Goal: Information Seeking & Learning: Find specific page/section

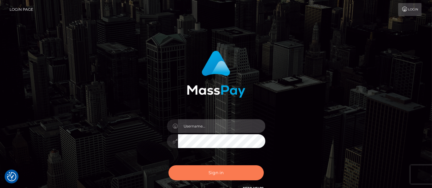
type input "matthew.wong"
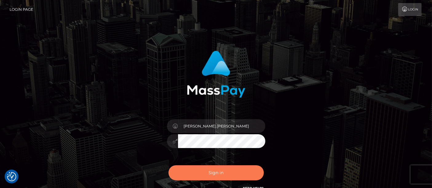
click at [208, 168] on button "Sign in" at bounding box center [216, 172] width 95 height 15
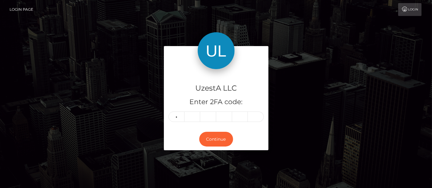
type input "1"
type input "8"
type input "3"
type input "4"
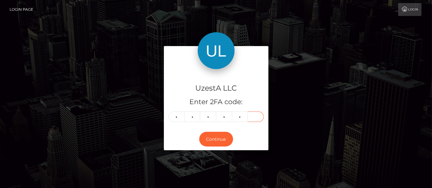
type input "6"
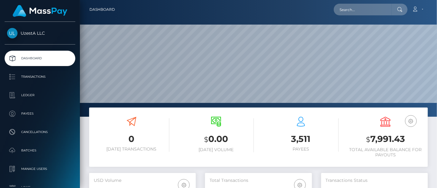
scroll to position [137, 0]
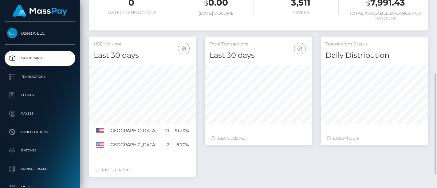
drag, startPoint x: 370, startPoint y: 153, endPoint x: 358, endPoint y: 146, distance: 13.5
click at [370, 152] on div "Total Transactions Last 30 days Last 30 days Last 60 days Last 90 days 24" at bounding box center [317, 110] width 232 height 146
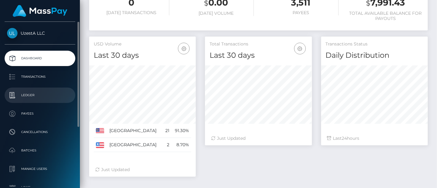
click at [17, 95] on p "Ledger" at bounding box center [40, 95] width 66 height 9
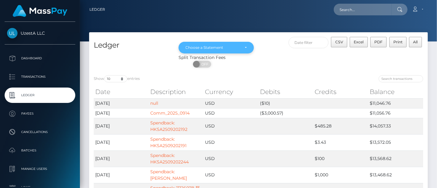
click at [217, 50] on div "Choose a Statement" at bounding box center [217, 48] width 76 height 12
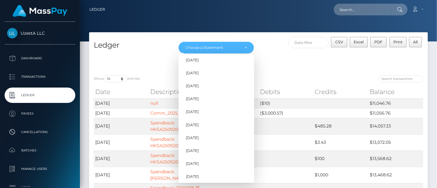
scroll to position [576, 0]
click at [212, 161] on link "Aug 2025" at bounding box center [217, 162] width 76 height 11
select select "Aug 2025"
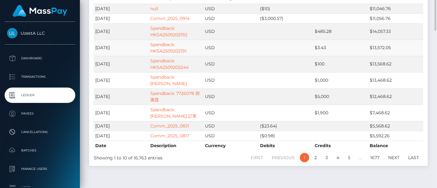
scroll to position [0, 0]
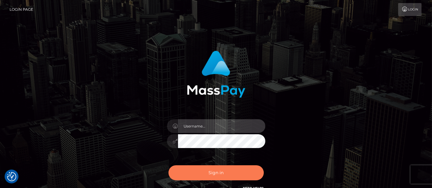
type input "[PERSON_NAME].[PERSON_NAME]"
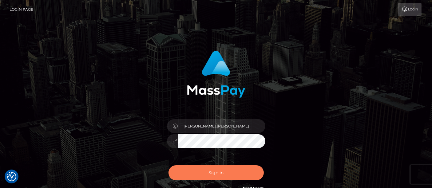
click at [211, 172] on button "Sign in" at bounding box center [216, 172] width 95 height 15
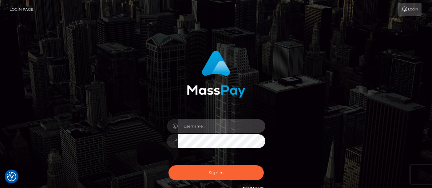
type input "matthew.wong"
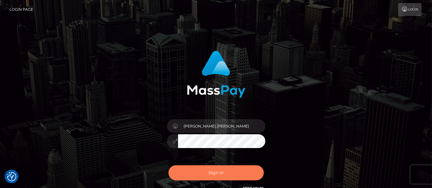
click at [211, 172] on button "Sign in" at bounding box center [216, 172] width 95 height 15
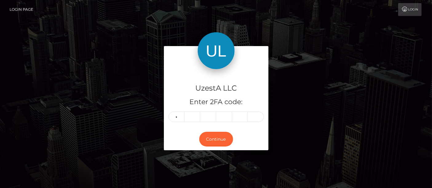
type input "8"
type input "7"
type input "3"
type input "0"
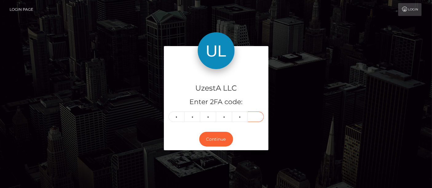
type input "5"
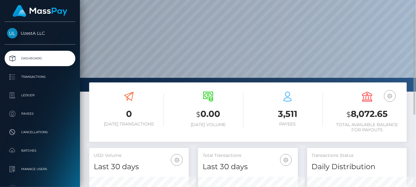
scroll to position [307497, 307505]
click at [113, 87] on div "0 Today Transactions" at bounding box center [129, 110] width 70 height 46
click at [102, 89] on div "0 Today Transactions" at bounding box center [129, 110] width 70 height 46
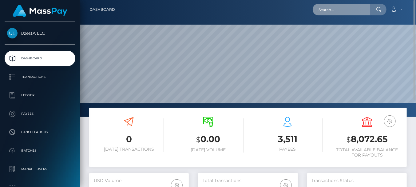
click at [332, 12] on input "text" at bounding box center [342, 10] width 58 height 12
paste input "0000298"
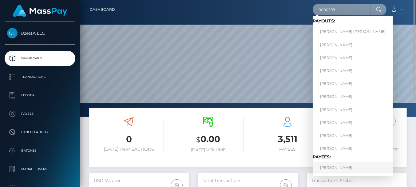
type input "0000298"
click at [328, 170] on link "Yao Li" at bounding box center [353, 167] width 80 height 11
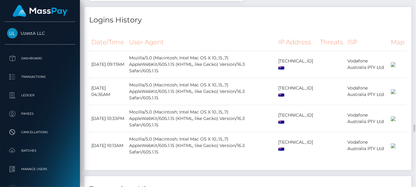
scroll to position [615, 0]
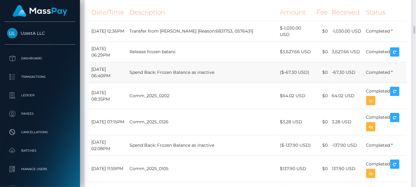
drag, startPoint x: 129, startPoint y: 60, endPoint x: 168, endPoint y: 68, distance: 39.9
click at [128, 60] on td "June 30, 2025 06:29PM" at bounding box center [108, 52] width 38 height 21
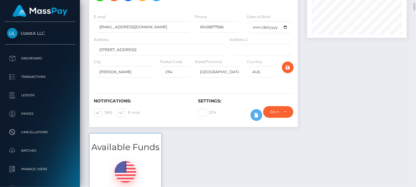
scroll to position [0, 0]
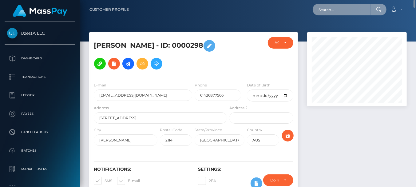
click at [353, 12] on input "text" at bounding box center [342, 10] width 58 height 12
paste input "0000118"
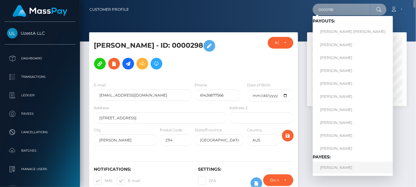
type input "0000118"
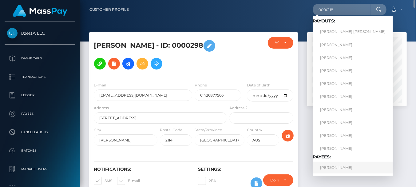
click at [326, 169] on link "Fang Fang Ho" at bounding box center [353, 167] width 80 height 11
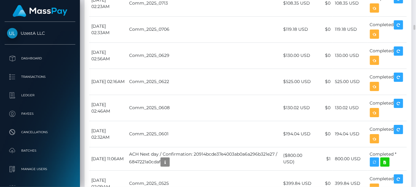
scroll to position [1059, 0]
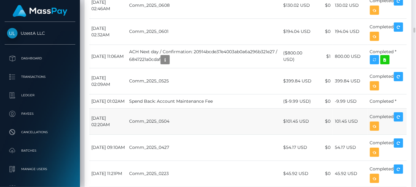
click at [127, 108] on td "[DATE] 02:20AM" at bounding box center [108, 121] width 38 height 26
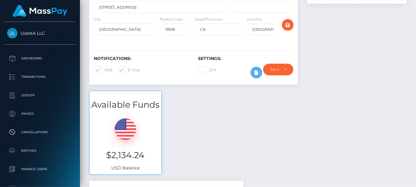
scroll to position [0, 0]
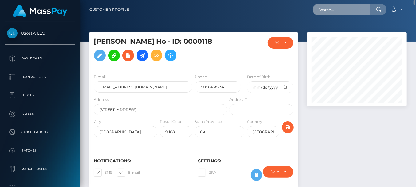
click at [347, 7] on input "text" at bounding box center [342, 10] width 58 height 12
paste input "0000140"
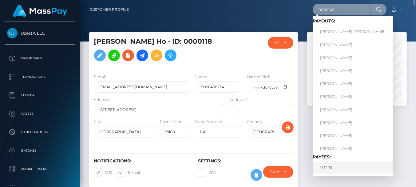
type input "0000140"
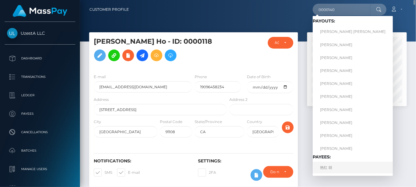
click at [327, 167] on link "艳红 胡" at bounding box center [353, 167] width 80 height 11
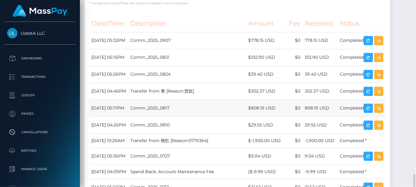
scroll to position [615, 0]
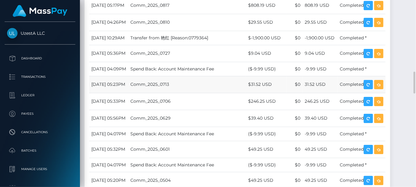
drag, startPoint x: 117, startPoint y: 75, endPoint x: 129, endPoint y: 84, distance: 14.9
click at [117, 76] on td "August 1, 2025 04:09PM" at bounding box center [108, 69] width 39 height 14
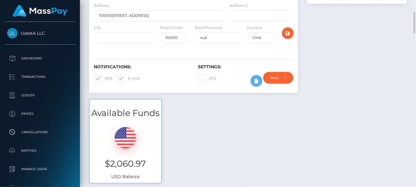
scroll to position [0, 0]
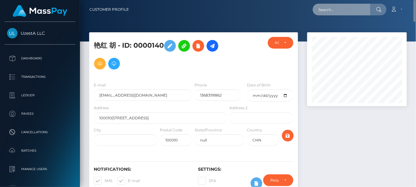
click at [331, 12] on input "text" at bounding box center [342, 10] width 58 height 12
paste input "0640035"
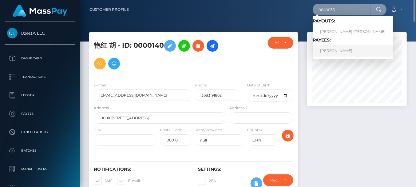
type input "0640035"
click at [329, 50] on link "TEONG JOO CHUA" at bounding box center [353, 50] width 80 height 11
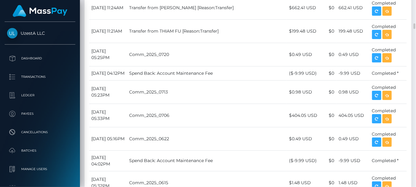
scroll to position [683, 0]
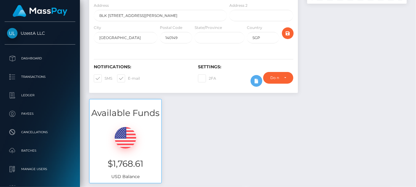
scroll to position [0, 0]
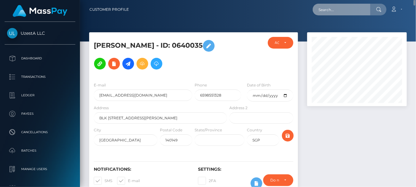
click at [350, 7] on input "text" at bounding box center [342, 10] width 58 height 12
paste input "5801489"
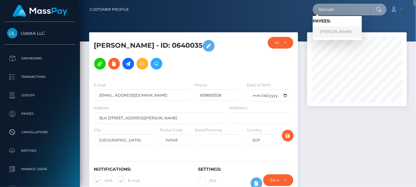
type input "5801489"
click at [341, 33] on link "FONG PING BONG" at bounding box center [337, 31] width 49 height 11
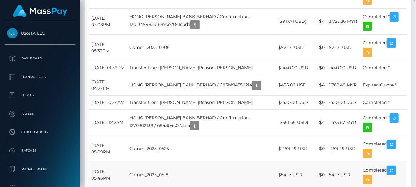
scroll to position [1094, 0]
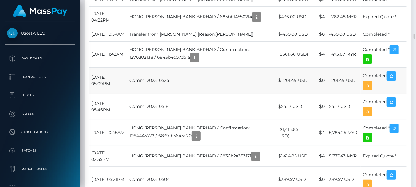
click at [143, 94] on td "Comm_2025_0525" at bounding box center [201, 80] width 149 height 26
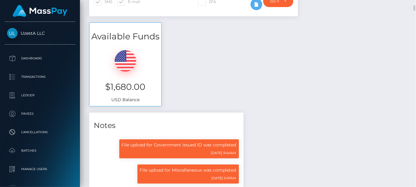
scroll to position [0, 0]
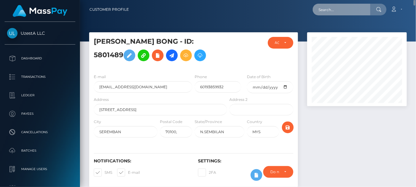
click at [348, 9] on input "text" at bounding box center [342, 10] width 58 height 12
paste input "5458235"
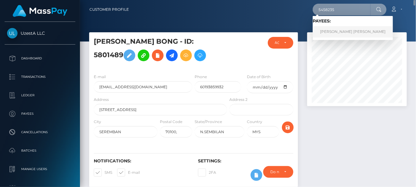
type input "5458235"
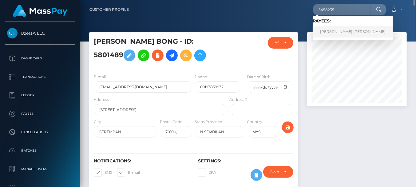
click at [343, 32] on link "Lih Fong Chew" at bounding box center [353, 31] width 80 height 11
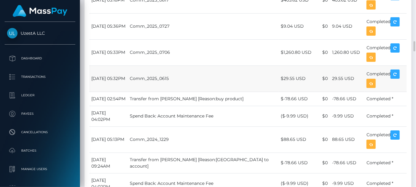
scroll to position [649, 0]
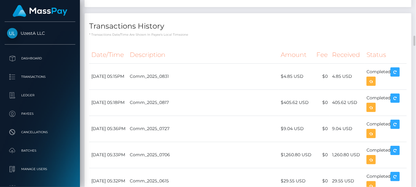
click at [126, 63] on th "Date/Time" at bounding box center [108, 54] width 38 height 17
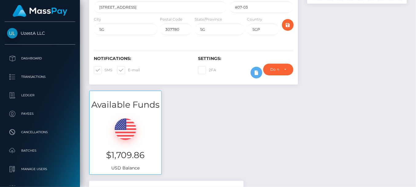
scroll to position [0, 0]
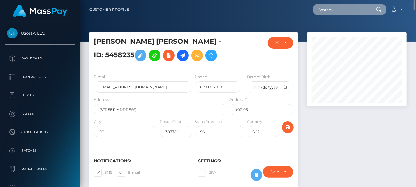
click at [345, 12] on input "text" at bounding box center [342, 10] width 58 height 12
paste input "1938295"
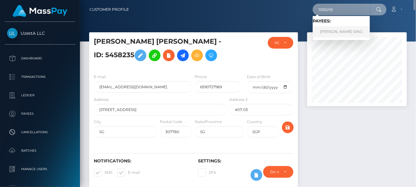
type input "1938295"
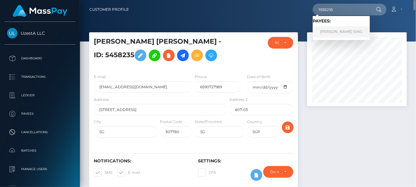
click at [329, 33] on link "ONG YIK SING" at bounding box center [341, 31] width 57 height 11
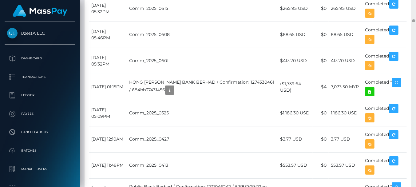
scroll to position [74, 100]
click at [125, 74] on td "[DATE] 05:32PM" at bounding box center [108, 61] width 38 height 26
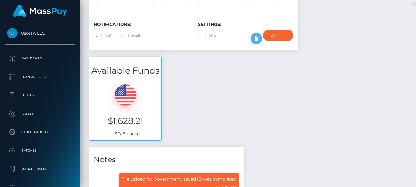
scroll to position [0, 0]
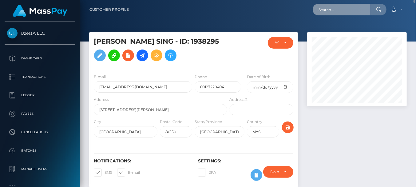
click at [345, 10] on input "text" at bounding box center [342, 10] width 58 height 12
paste input "4892180"
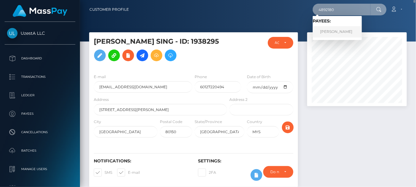
type input "4892180"
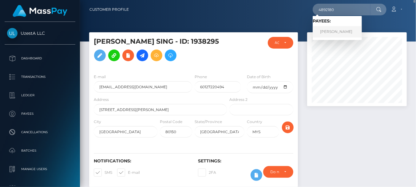
click at [326, 32] on link "[PERSON_NAME]" at bounding box center [337, 31] width 49 height 11
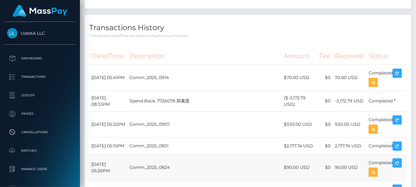
scroll to position [581, 0]
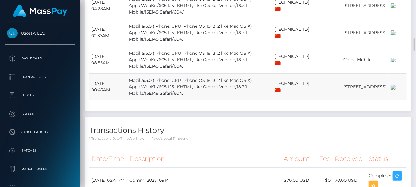
click at [145, 80] on td "Mozilla/5.0 (iPhone; CPU iPhone OS 18_3_2 like Mac OS X) AppleWebKit/605.1.15 (…" at bounding box center [200, 86] width 146 height 27
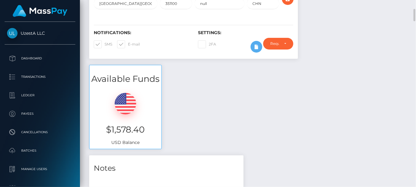
scroll to position [0, 0]
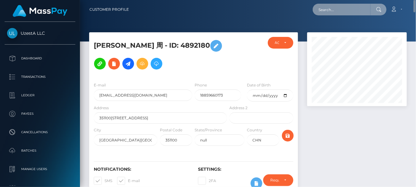
click at [357, 10] on input "text" at bounding box center [342, 10] width 58 height 12
paste input "0293844"
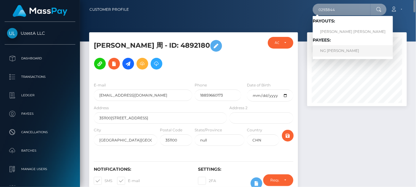
type input "0293844"
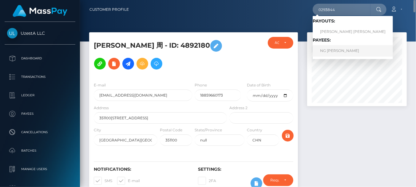
click at [336, 47] on link "NG LIAN TAN Ng" at bounding box center [353, 50] width 80 height 11
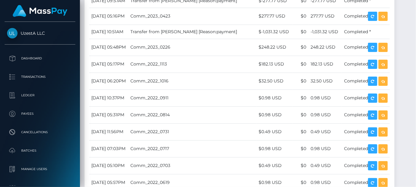
scroll to position [786, 0]
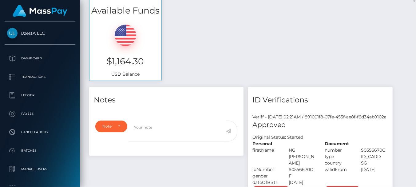
scroll to position [0, 0]
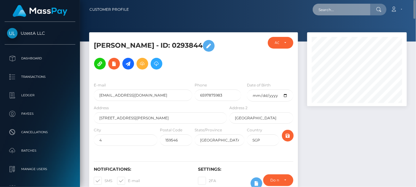
click at [330, 14] on input "text" at bounding box center [342, 10] width 58 height 12
paste input "9156006"
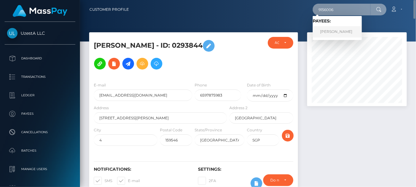
type input "9156006"
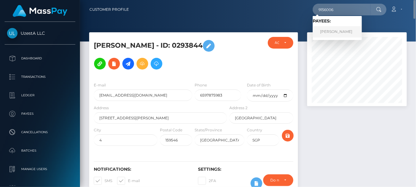
click at [333, 31] on link "[PERSON_NAME]" at bounding box center [337, 31] width 49 height 11
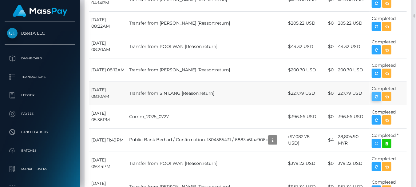
scroll to position [74, 100]
drag, startPoint x: 119, startPoint y: 94, endPoint x: 127, endPoint y: 97, distance: 8.4
click at [119, 82] on td "[DATE] 08:12AM" at bounding box center [108, 69] width 38 height 23
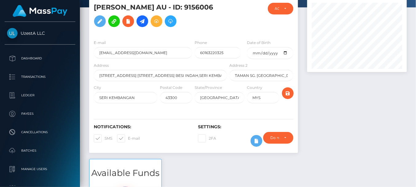
scroll to position [0, 0]
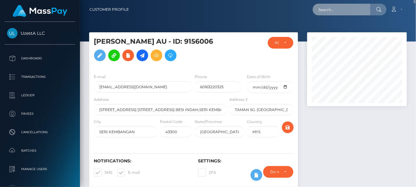
click at [332, 14] on input "text" at bounding box center [342, 10] width 58 height 12
paste input "2696071"
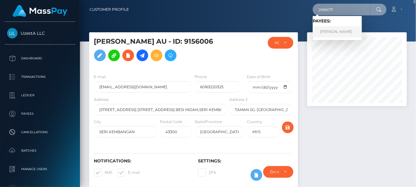
type input "2696071"
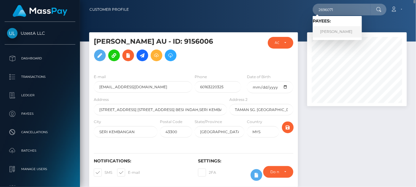
click at [331, 35] on link "[PERSON_NAME]" at bounding box center [337, 31] width 49 height 11
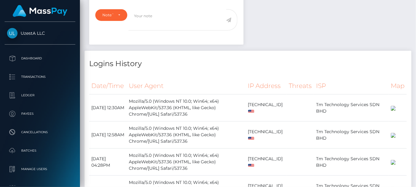
scroll to position [102, 0]
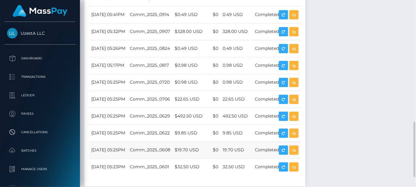
scroll to position [445, 0]
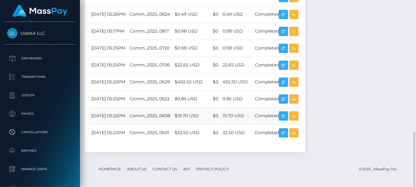
drag, startPoint x: 146, startPoint y: 116, endPoint x: 165, endPoint y: 118, distance: 19.2
click at [128, 116] on td "[DATE] 05:25PM" at bounding box center [108, 115] width 38 height 17
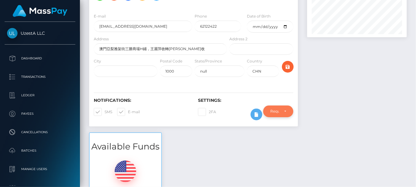
scroll to position [0, 0]
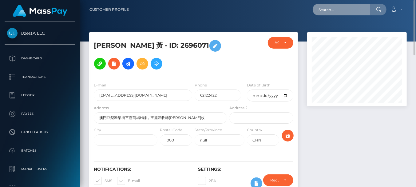
click at [330, 15] on input "text" at bounding box center [342, 10] width 58 height 12
paste input "5401945"
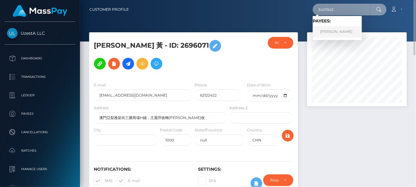
type input "5401945"
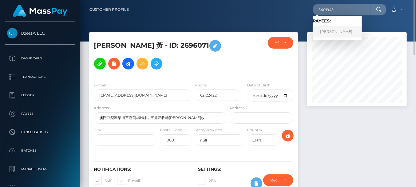
click at [330, 30] on link "[PERSON_NAME]" at bounding box center [337, 31] width 49 height 11
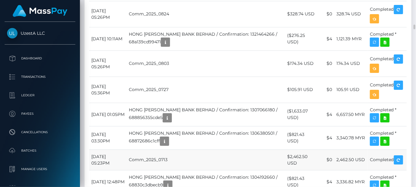
scroll to position [1059, 0]
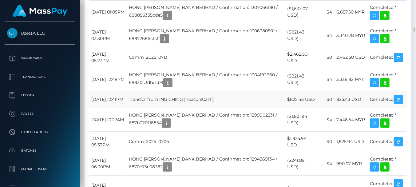
click at [140, 108] on td "Transfer from ING CHING [Reason:Cash]" at bounding box center [206, 99] width 158 height 17
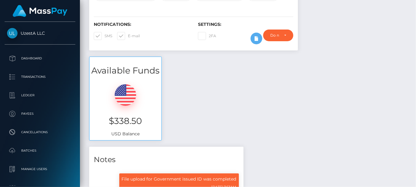
scroll to position [0, 0]
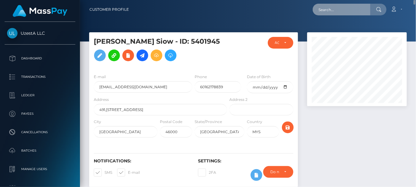
click at [339, 12] on input "text" at bounding box center [342, 10] width 58 height 12
paste input "5080017"
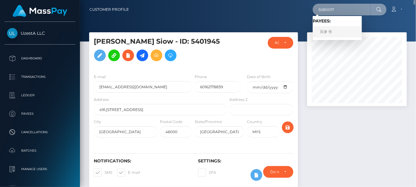
type input "5080017"
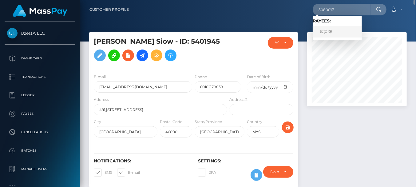
click at [334, 34] on link "应参 张" at bounding box center [337, 31] width 49 height 11
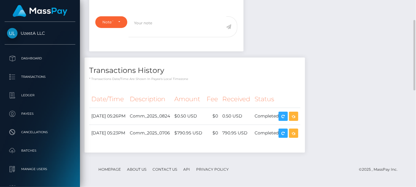
scroll to position [74, 100]
click at [119, 119] on td "[DATE] 05:26PM" at bounding box center [108, 116] width 38 height 17
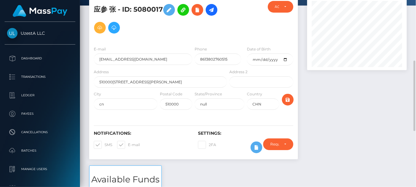
scroll to position [0, 0]
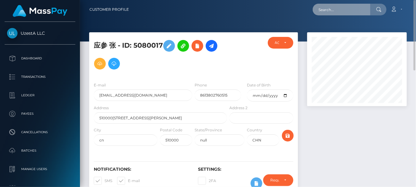
click at [353, 7] on input "text" at bounding box center [342, 10] width 58 height 12
paste input "4171035"
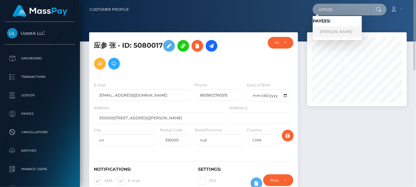
type input "4171035"
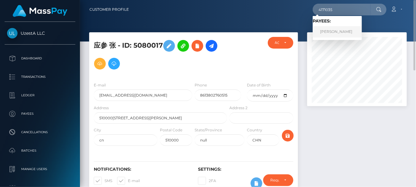
click at [344, 31] on link "[PERSON_NAME]" at bounding box center [337, 31] width 49 height 11
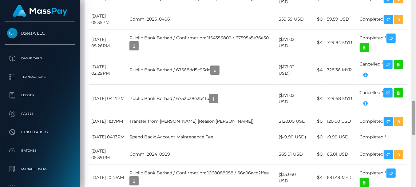
scroll to position [74, 100]
click at [126, 84] on td "[DATE] 02:29PM" at bounding box center [108, 70] width 38 height 29
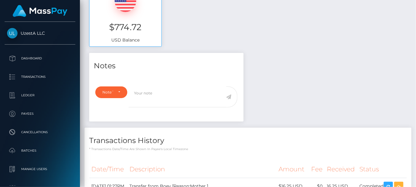
scroll to position [0, 0]
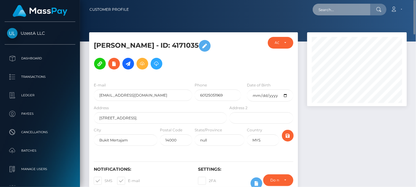
click at [337, 14] on input "text" at bounding box center [342, 10] width 58 height 12
paste input "3993068"
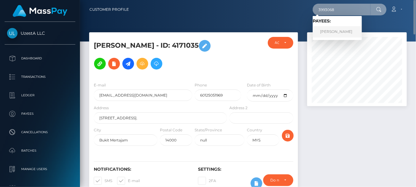
type input "3993068"
click at [337, 30] on link "[PERSON_NAME]" at bounding box center [337, 31] width 49 height 11
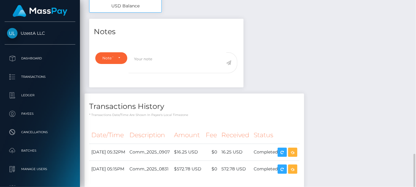
scroll to position [310, 0]
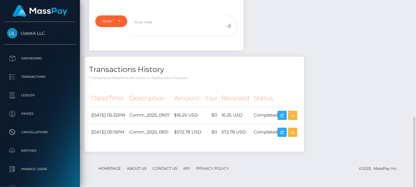
click at [127, 94] on th "Date/Time" at bounding box center [108, 98] width 38 height 17
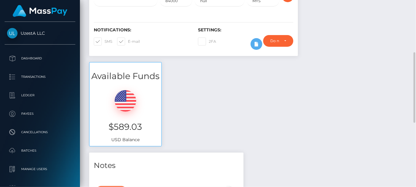
scroll to position [0, 0]
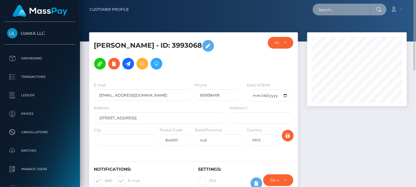
click at [328, 15] on input "text" at bounding box center [342, 10] width 58 height 12
paste input "8412383"
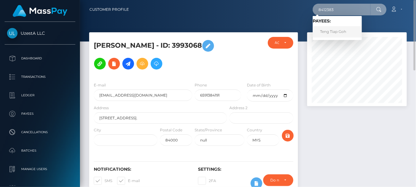
type input "8412383"
click at [334, 31] on link "Teng Tiap Goh" at bounding box center [337, 31] width 49 height 11
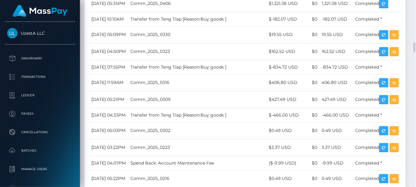
scroll to position [683, 0]
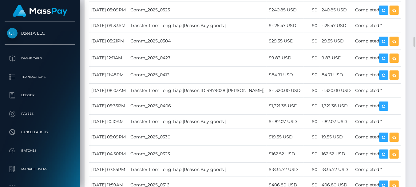
drag, startPoint x: 137, startPoint y: 106, endPoint x: 153, endPoint y: 108, distance: 16.1
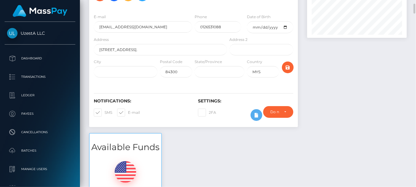
scroll to position [0, 0]
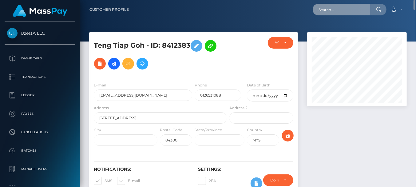
click at [337, 8] on input "text" at bounding box center [342, 10] width 58 height 12
paste input "0133427"
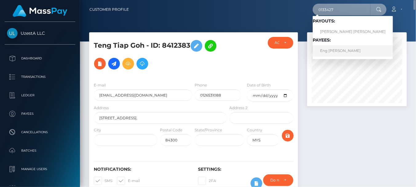
type input "0133427"
click at [329, 48] on link "Eng Beng Lee" at bounding box center [353, 50] width 80 height 11
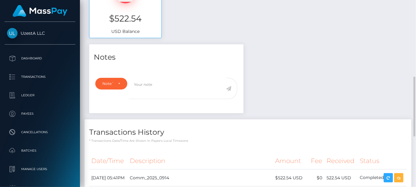
scroll to position [397, 0]
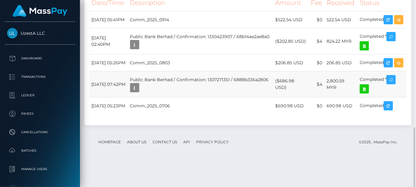
drag, startPoint x: 143, startPoint y: 96, endPoint x: 145, endPoint y: 100, distance: 4.5
click at [128, 96] on td "[DATE] 07:42PM" at bounding box center [108, 84] width 39 height 26
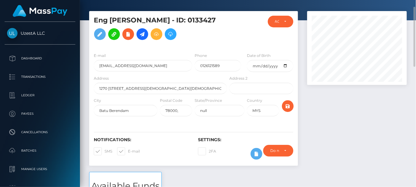
scroll to position [0, 0]
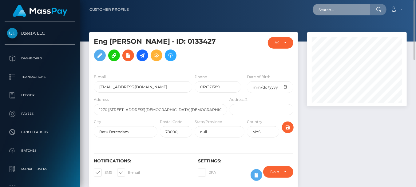
click at [335, 10] on input "text" at bounding box center [342, 10] width 58 height 12
paste input "9081995"
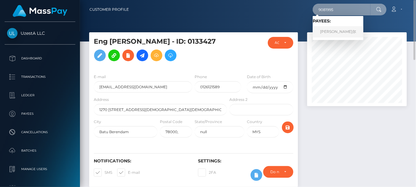
type input "9081995"
click at [330, 32] on link "[PERSON_NAME]尔" at bounding box center [338, 31] width 51 height 11
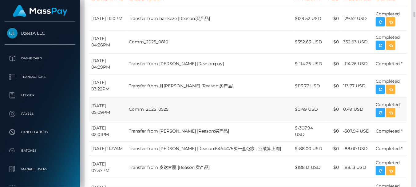
scroll to position [342, 0]
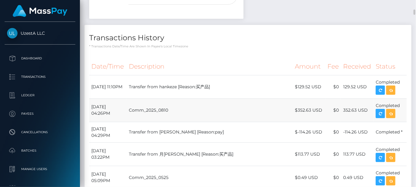
drag, startPoint x: 105, startPoint y: 112, endPoint x: 133, endPoint y: 110, distance: 28.4
click at [105, 113] on td "[DATE] 04:26PM" at bounding box center [108, 109] width 38 height 23
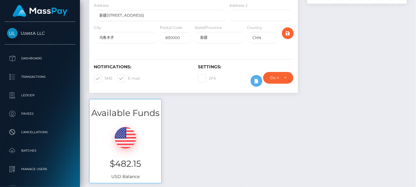
scroll to position [0, 0]
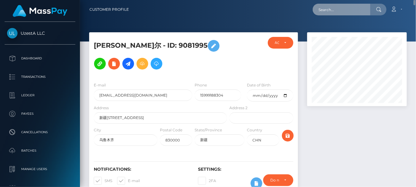
click at [334, 8] on input "text" at bounding box center [342, 10] width 58 height 12
paste input "6865990"
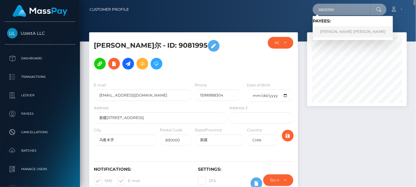
type input "6865990"
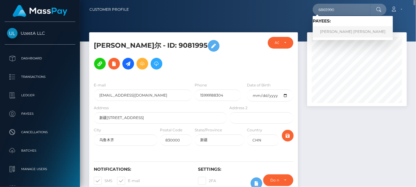
click at [332, 33] on link "[PERSON_NAME] [PERSON_NAME]" at bounding box center [353, 31] width 80 height 11
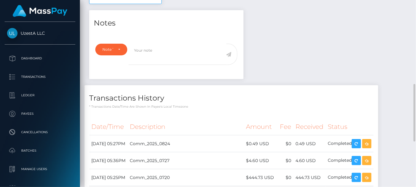
scroll to position [376, 0]
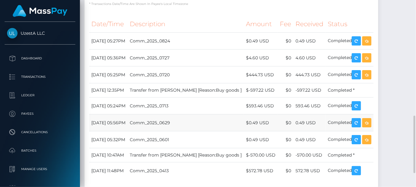
click at [128, 131] on td "[DATE] 05:56PM" at bounding box center [108, 122] width 38 height 17
click at [116, 98] on td "[DATE] 12:35PM" at bounding box center [108, 90] width 38 height 14
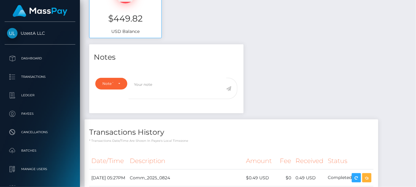
scroll to position [0, 0]
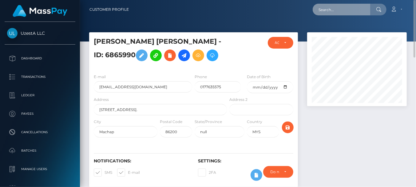
click at [341, 11] on input "text" at bounding box center [342, 10] width 58 height 12
paste input "4958785"
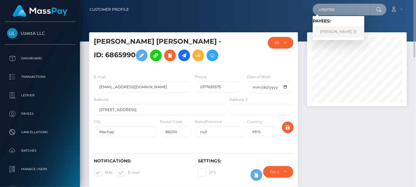
type input "4958785"
click at [337, 33] on link "[PERSON_NAME] 王" at bounding box center [339, 31] width 52 height 11
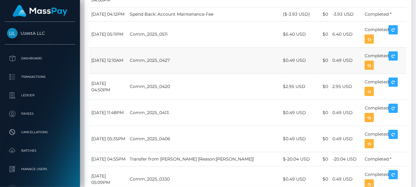
scroll to position [752, 0]
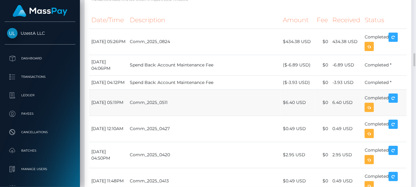
click at [128, 116] on td "[DATE] 05:11PM" at bounding box center [108, 103] width 38 height 26
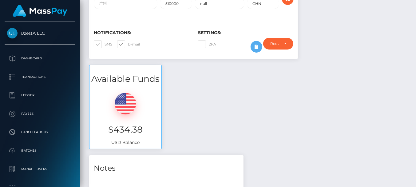
scroll to position [0, 0]
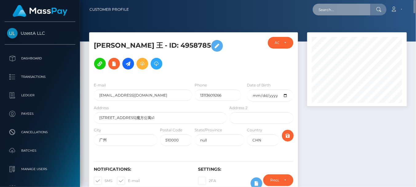
click at [354, 14] on input "text" at bounding box center [342, 10] width 58 height 12
paste input "5894284"
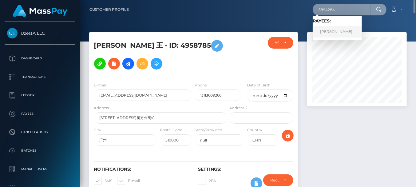
type input "5894284"
click at [339, 31] on link "[PERSON_NAME]" at bounding box center [337, 31] width 49 height 11
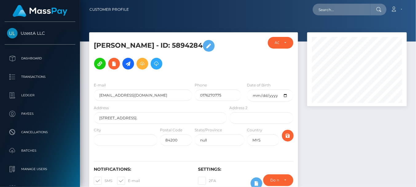
scroll to position [74, 100]
click at [141, 11] on div "Loading... Loading... Account Edit Profile Logout" at bounding box center [270, 9] width 273 height 13
click at [345, 1] on nav "Customer Profile Loading... Loading... Account" at bounding box center [248, 9] width 336 height 19
click at [345, 6] on input "text" at bounding box center [342, 10] width 58 height 12
paste input "5894284"
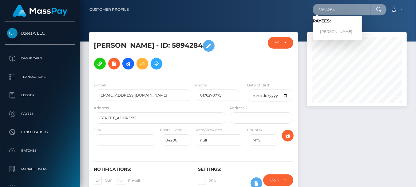
type input "5894284"
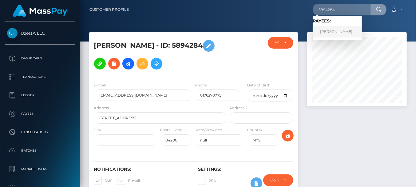
click at [334, 31] on link "[PERSON_NAME]" at bounding box center [337, 31] width 49 height 11
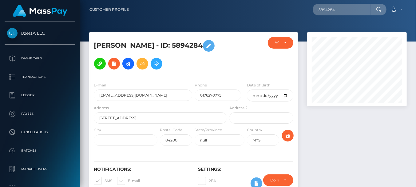
scroll to position [137, 0]
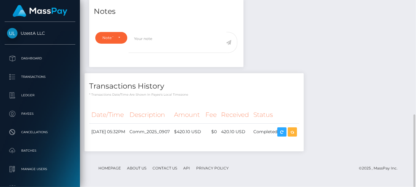
drag, startPoint x: 132, startPoint y: 101, endPoint x: 137, endPoint y: 100, distance: 5.6
click at [132, 101] on div "Transactions History * Transactions date/time are shown in payee's local timezo…" at bounding box center [194, 112] width 219 height 78
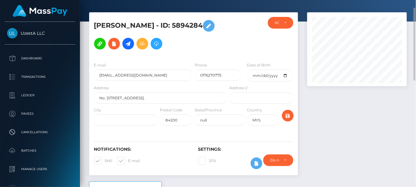
scroll to position [0, 0]
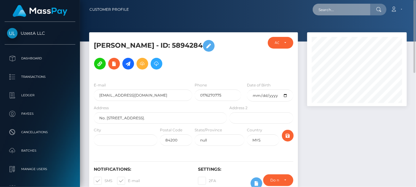
click at [354, 8] on input "text" at bounding box center [342, 10] width 58 height 12
paste input "3752502"
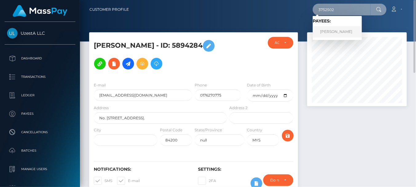
type input "3752502"
click at [337, 28] on link "[PERSON_NAME]" at bounding box center [337, 31] width 49 height 11
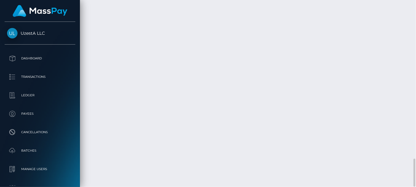
scroll to position [991, 0]
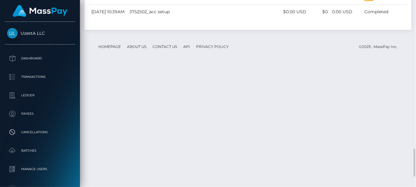
drag, startPoint x: 108, startPoint y: 62, endPoint x: 187, endPoint y: 91, distance: 83.8
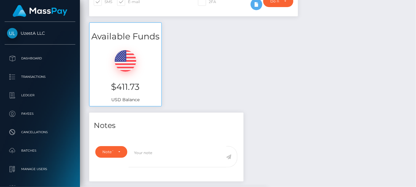
scroll to position [0, 0]
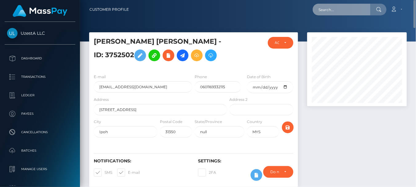
click at [340, 11] on input "text" at bounding box center [342, 10] width 58 height 12
paste input "1306013"
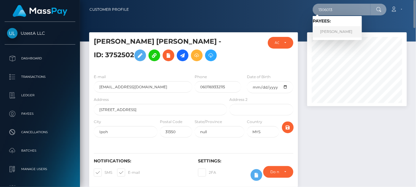
type input "1306013"
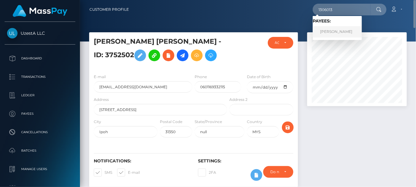
click at [339, 31] on link "[PERSON_NAME]" at bounding box center [337, 31] width 49 height 11
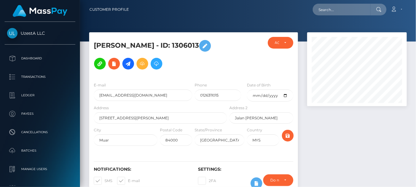
scroll to position [74, 100]
click at [98, 50] on h5 "[PERSON_NAME] - ID: 1306013" at bounding box center [159, 55] width 130 height 36
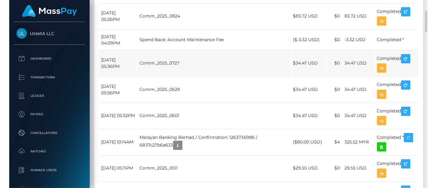
scroll to position [683, 0]
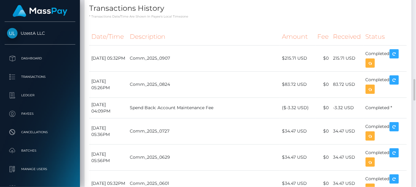
click at [128, 45] on th "Date/Time" at bounding box center [108, 36] width 38 height 17
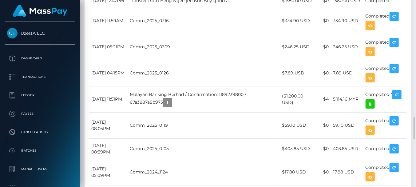
scroll to position [307532, 307505]
click at [161, 60] on td "Comm_2025_0309" at bounding box center [204, 47] width 152 height 26
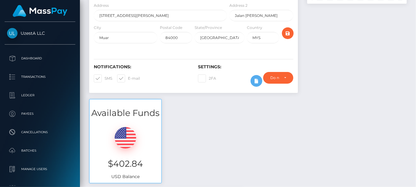
scroll to position [0, 0]
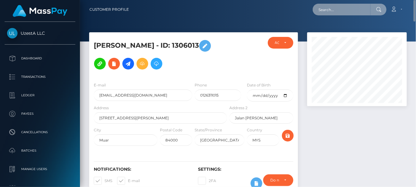
click at [340, 9] on input "text" at bounding box center [342, 10] width 58 height 12
paste input "3695975"
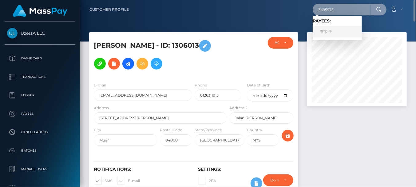
type input "3695975"
click at [333, 33] on link "雪荣 于" at bounding box center [337, 31] width 49 height 11
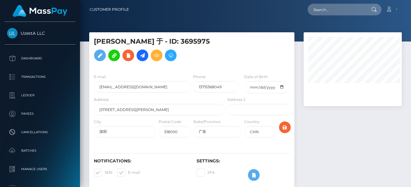
select select
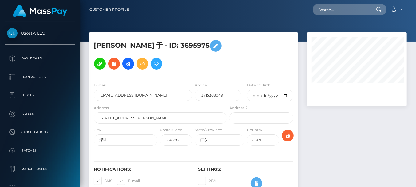
select select
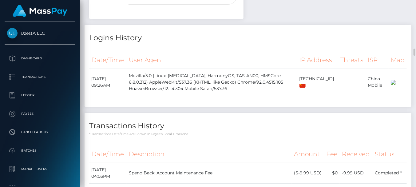
scroll to position [478, 0]
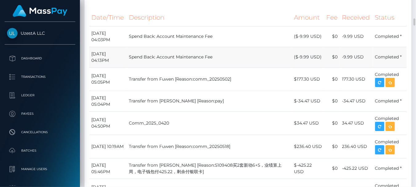
click at [201, 66] on td "Spend Back: Account Maintenance Fee" at bounding box center [209, 57] width 165 height 21
click at [156, 80] on td "Transfer from Fuwen [Reason:comm_20250502]" at bounding box center [209, 78] width 165 height 23
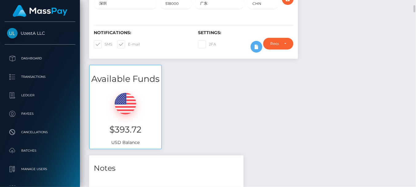
scroll to position [0, 0]
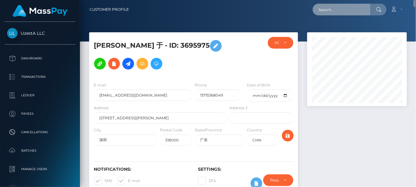
click at [332, 8] on input "text" at bounding box center [342, 10] width 58 height 12
paste input "0086404"
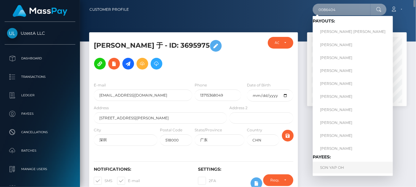
type input "0086404"
click at [326, 165] on link "SON YAP OH" at bounding box center [353, 167] width 80 height 11
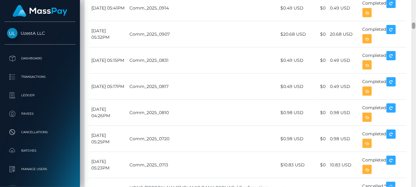
scroll to position [74, 100]
click at [118, 47] on td "[DATE] 05:32PM" at bounding box center [108, 34] width 38 height 26
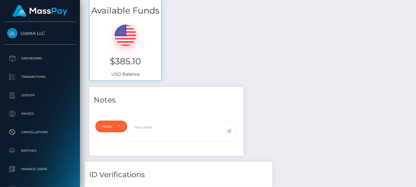
scroll to position [0, 0]
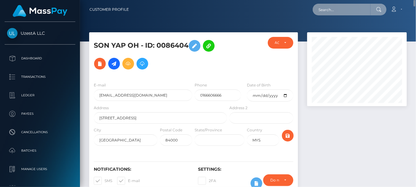
click at [328, 14] on input "text" at bounding box center [342, 10] width 58 height 12
paste input "0959472"
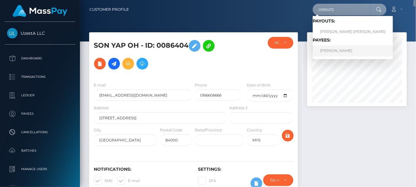
type input "0959472"
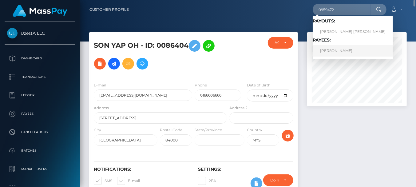
click at [330, 54] on link "Norman James Bond" at bounding box center [353, 50] width 80 height 11
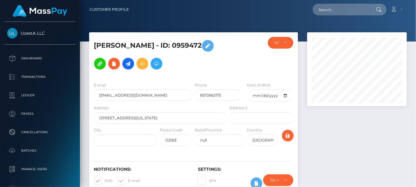
scroll to position [74, 100]
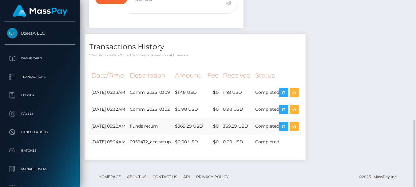
click at [128, 118] on td "September 12, 2025 05:28AM" at bounding box center [108, 126] width 38 height 17
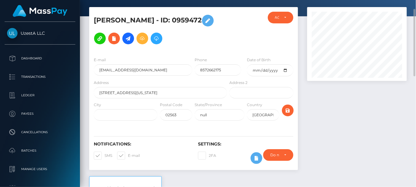
scroll to position [0, 0]
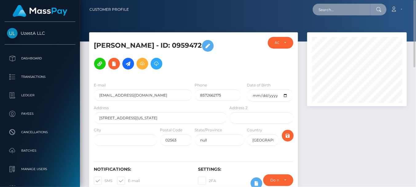
click at [337, 8] on input "text" at bounding box center [342, 10] width 58 height 12
paste input "4348344"
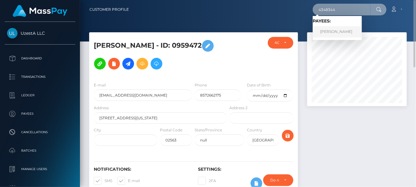
type input "4348344"
click at [332, 29] on link "义霞 王" at bounding box center [337, 31] width 49 height 11
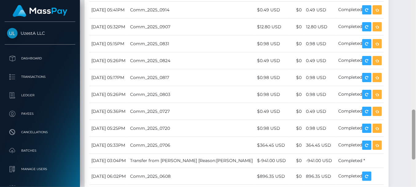
scroll to position [74, 100]
click at [128, 117] on td "[DATE] 05:36PM" at bounding box center [108, 111] width 39 height 17
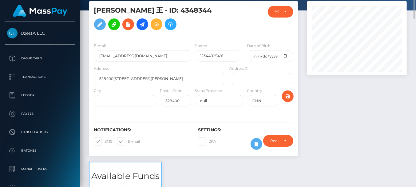
scroll to position [0, 0]
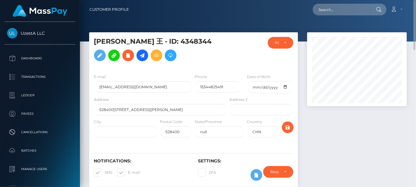
click at [341, 2] on nav "Customer Profile Loading... Loading... Account" at bounding box center [248, 9] width 336 height 19
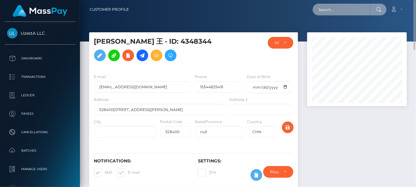
click at [341, 9] on input "text" at bounding box center [342, 10] width 58 height 12
paste input "1654696"
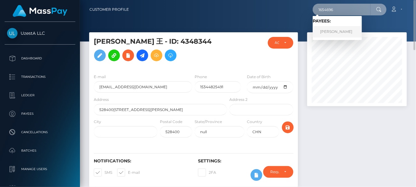
type input "1654696"
click at [335, 32] on link "[PERSON_NAME]" at bounding box center [337, 31] width 49 height 11
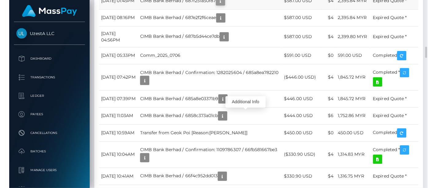
scroll to position [74, 100]
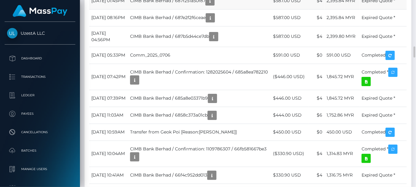
click at [125, 9] on td "July 22, 2025 01:45PM" at bounding box center [108, 0] width 39 height 17
drag, startPoint x: 184, startPoint y: 83, endPoint x: 184, endPoint y: 86, distance: 3.4
click at [184, 9] on td "CIMB Bank Berhad / 687f251a50f87" at bounding box center [199, 0] width 143 height 17
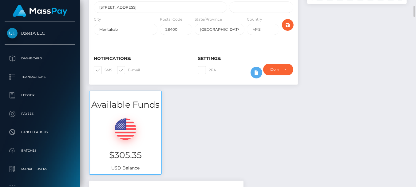
scroll to position [0, 0]
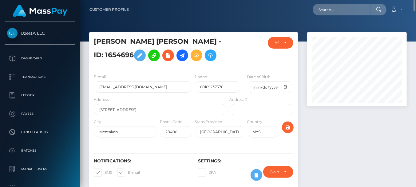
click at [334, 15] on div "Loading... Loading... Account Edit Profile Logout" at bounding box center [270, 9] width 273 height 13
click at [335, 11] on input "text" at bounding box center [342, 10] width 58 height 12
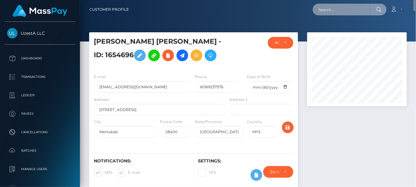
paste input "2140537"
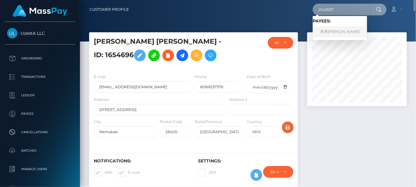
type input "2140537"
click at [334, 33] on link "木牙莎尔 阿布都" at bounding box center [340, 31] width 54 height 11
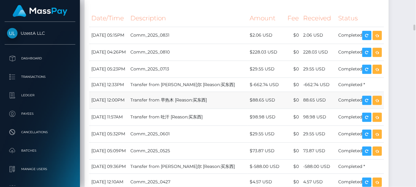
scroll to position [683, 0]
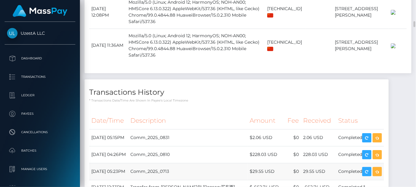
drag, startPoint x: 144, startPoint y: 109, endPoint x: 177, endPoint y: 110, distance: 32.9
click at [128, 163] on td "[DATE] 05:23PM" at bounding box center [108, 171] width 39 height 17
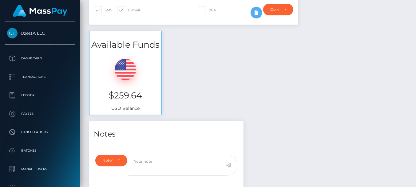
scroll to position [0, 0]
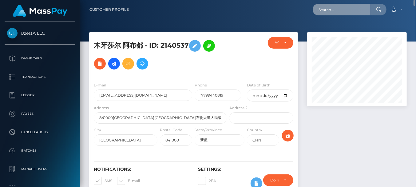
click at [339, 9] on input "text" at bounding box center [342, 10] width 58 height 12
paste input "4768402"
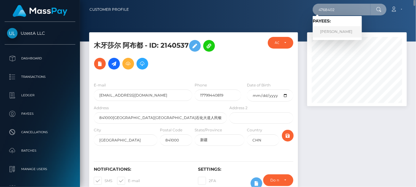
type input "4768402"
click at [334, 33] on link "[PERSON_NAME]" at bounding box center [337, 31] width 49 height 11
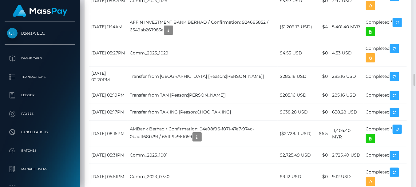
scroll to position [991, 0]
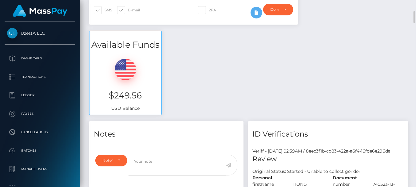
scroll to position [0, 0]
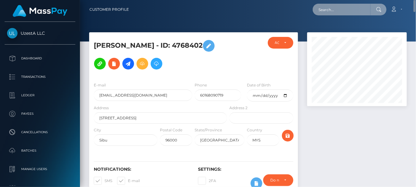
click at [331, 7] on input "text" at bounding box center [342, 10] width 58 height 12
paste input "8505440"
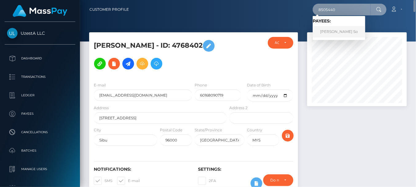
type input "8505440"
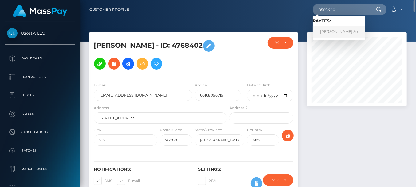
click at [335, 32] on link "Yi Huan So" at bounding box center [339, 31] width 53 height 11
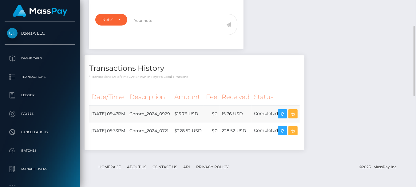
scroll to position [310, 0]
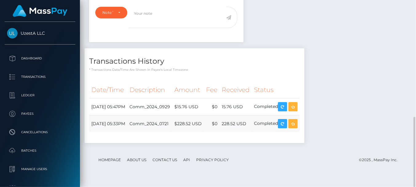
click at [151, 126] on td "Comm_2024_0721" at bounding box center [149, 123] width 45 height 17
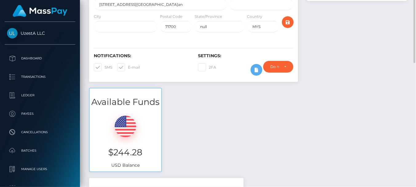
scroll to position [0, 0]
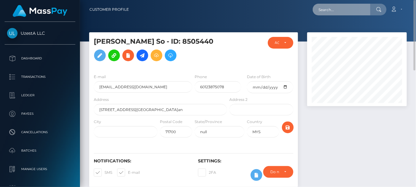
click at [345, 9] on input "text" at bounding box center [342, 10] width 58 height 12
paste input "6319274"
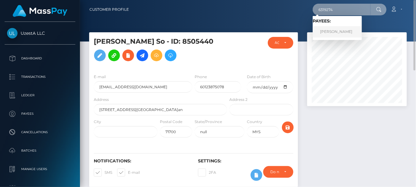
type input "6319274"
click at [332, 33] on link "Chin Keong Tee" at bounding box center [337, 31] width 49 height 11
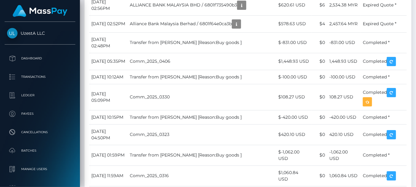
scroll to position [512, 0]
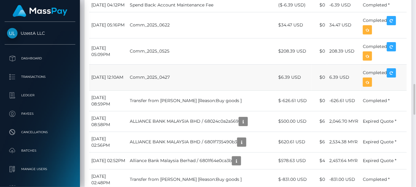
click at [128, 90] on td "[DATE] 12:10AM" at bounding box center [108, 77] width 38 height 26
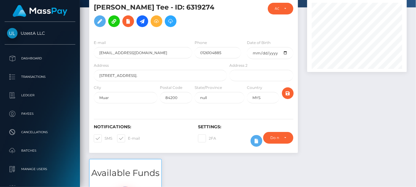
scroll to position [0, 0]
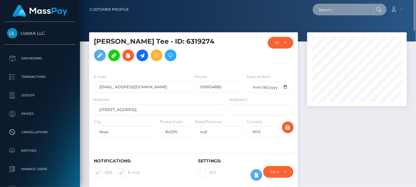
click at [349, 7] on input "text" at bounding box center [342, 10] width 58 height 12
paste input "4614809"
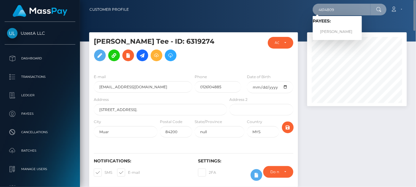
type input "4614809"
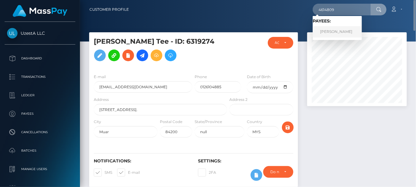
drag, startPoint x: 330, startPoint y: 33, endPoint x: 330, endPoint y: 30, distance: 3.1
click at [330, 30] on link "AH HIOH ONG" at bounding box center [337, 31] width 49 height 11
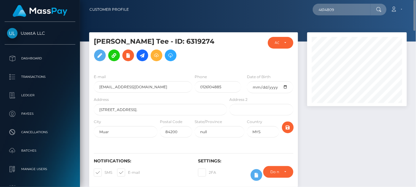
scroll to position [308, 0]
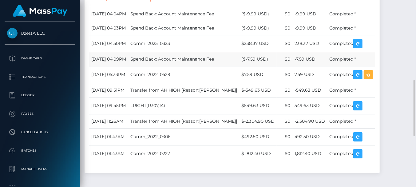
scroll to position [376, 0]
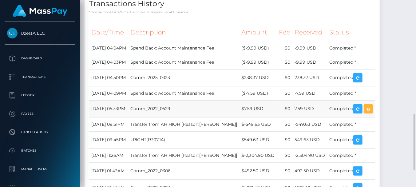
click at [128, 109] on td "[DATE] 05:33PM" at bounding box center [108, 108] width 39 height 17
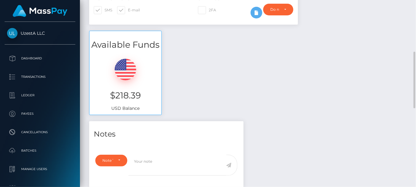
scroll to position [0, 0]
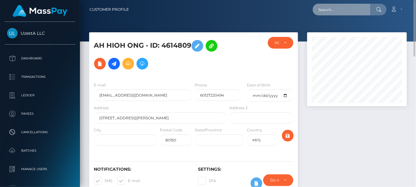
click at [331, 6] on input "text" at bounding box center [342, 10] width 58 height 12
paste input "0427929"
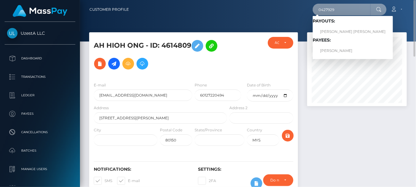
type input "0427929"
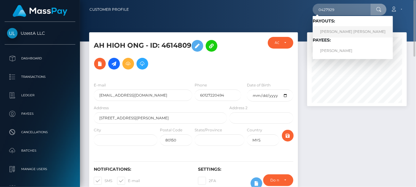
drag, startPoint x: 337, startPoint y: 25, endPoint x: 335, endPoint y: 32, distance: 7.5
click at [335, 32] on link "[PERSON_NAME] [PERSON_NAME]" at bounding box center [353, 31] width 80 height 11
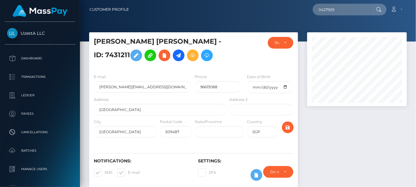
scroll to position [74, 100]
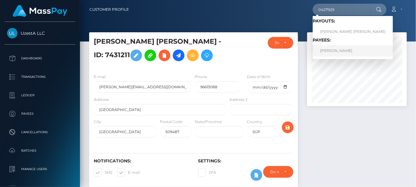
type input "0427929"
click at [332, 51] on link "[PERSON_NAME]" at bounding box center [353, 50] width 80 height 11
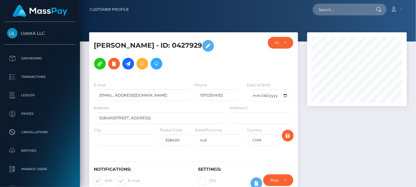
scroll to position [74, 100]
click at [121, 20] on div at bounding box center [248, 21] width 336 height 42
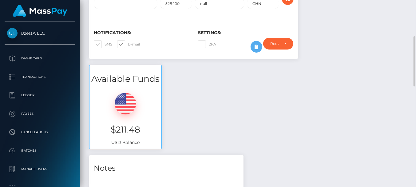
click at [158, 57] on div "Notifications: SMS E-mail Settings: 2FA" at bounding box center [193, 36] width 209 height 43
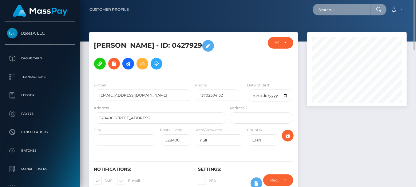
click at [339, 13] on input "text" at bounding box center [342, 10] width 58 height 12
paste input "4352453"
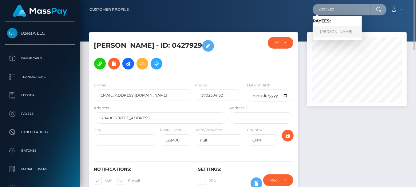
type input "4352453"
click at [329, 32] on link "伟 赵" at bounding box center [337, 31] width 49 height 11
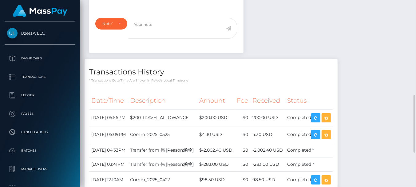
scroll to position [376, 0]
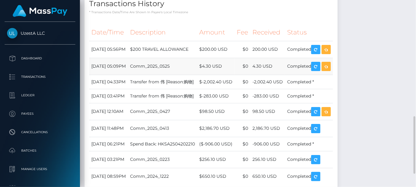
drag, startPoint x: 149, startPoint y: 55, endPoint x: 156, endPoint y: 66, distance: 13.4
click at [149, 55] on td "$200 TRAVEL ALLOWANCE" at bounding box center [162, 49] width 69 height 17
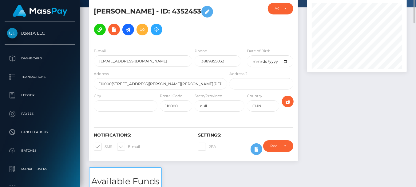
scroll to position [0, 0]
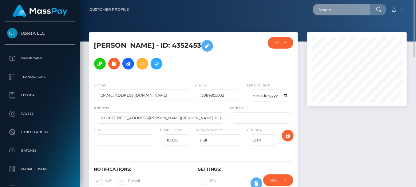
click at [335, 11] on input "text" at bounding box center [342, 10] width 58 height 12
paste input "7630472"
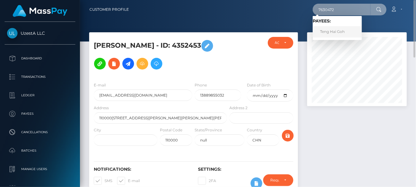
type input "7630472"
click at [341, 28] on link "Teng Hai Goh" at bounding box center [337, 31] width 49 height 11
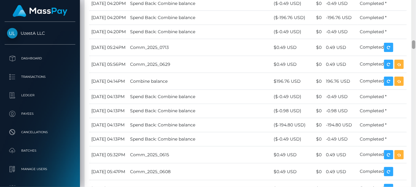
scroll to position [74, 100]
drag, startPoint x: 160, startPoint y: 90, endPoint x: 164, endPoint y: 96, distance: 7.5
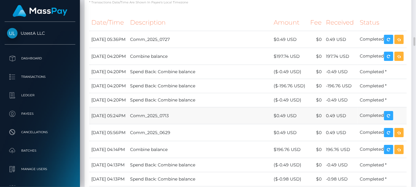
scroll to position [888, 0]
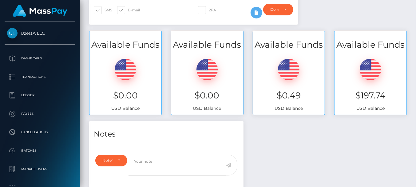
scroll to position [0, 0]
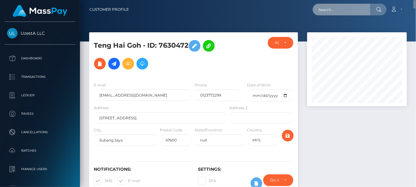
click at [341, 7] on input "text" at bounding box center [342, 10] width 58 height 12
paste input "4725626"
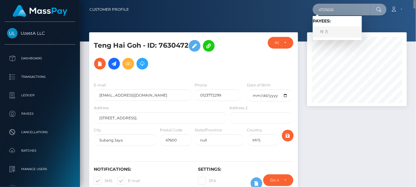
type input "4725626"
click at [321, 32] on link "玲 方" at bounding box center [337, 31] width 49 height 11
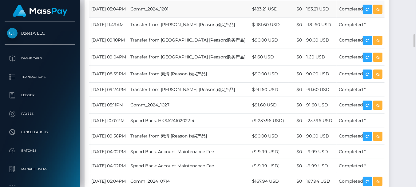
scroll to position [376, 0]
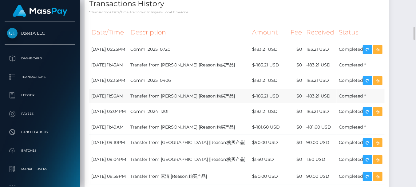
click at [128, 101] on td "December 30, 2024 11:56AM" at bounding box center [108, 96] width 39 height 14
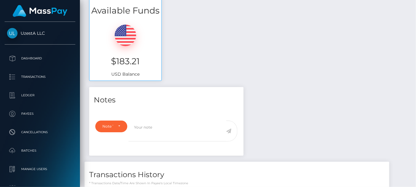
scroll to position [0, 0]
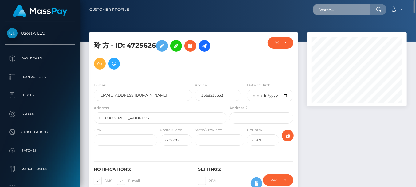
click at [336, 10] on input "text" at bounding box center [342, 10] width 58 height 12
paste input "2686697"
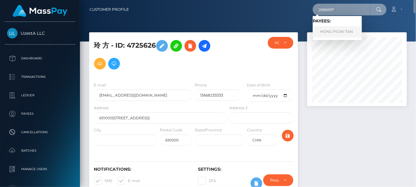
type input "2686697"
click at [338, 34] on link "HONG PIOW TAN" at bounding box center [337, 31] width 49 height 11
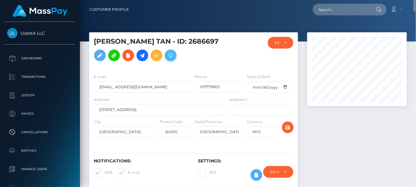
click at [167, 59] on icon at bounding box center [170, 56] width 7 height 8
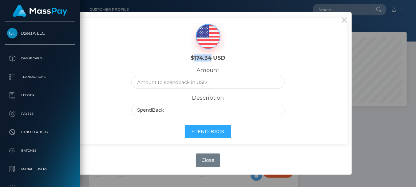
drag, startPoint x: 194, startPoint y: 57, endPoint x: 212, endPoint y: 58, distance: 17.9
click at [212, 58] on h6 "$174.34 USD" at bounding box center [208, 58] width 68 height 7
copy h6 "174.34"
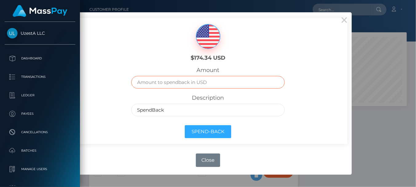
click at [189, 85] on input "text" at bounding box center [207, 82] width 153 height 13
paste input "174.34"
type input "174.34"
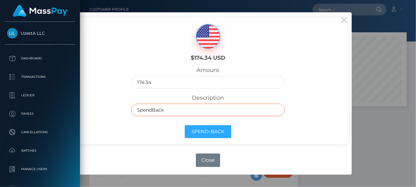
drag, startPoint x: 237, startPoint y: 109, endPoint x: 82, endPoint y: 102, distance: 155.8
click at [82, 104] on div "$174.34 USD Amount 174.34 Description SpendBack Spend-Back" at bounding box center [208, 81] width 279 height 126
click at [156, 108] on input "text" at bounding box center [207, 110] width 153 height 13
type input "Frozen Balance as inactive"
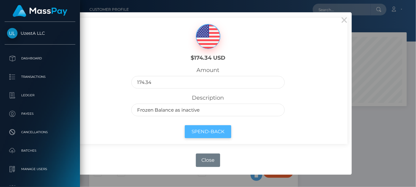
click at [213, 131] on button "Spend-Back" at bounding box center [208, 131] width 46 height 13
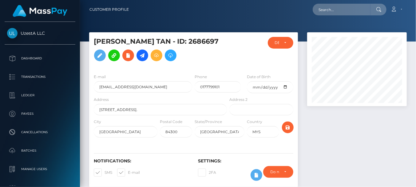
scroll to position [74, 100]
drag, startPoint x: 146, startPoint y: 113, endPoint x: 153, endPoint y: 116, distance: 7.8
click at [146, 113] on input "[STREET_ADDRESS]." at bounding box center [160, 109] width 133 height 11
click at [357, 9] on input "text" at bounding box center [342, 10] width 58 height 12
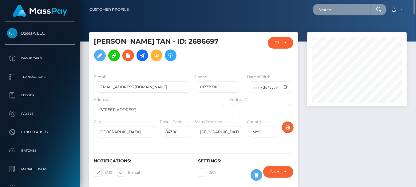
paste input "5349763"
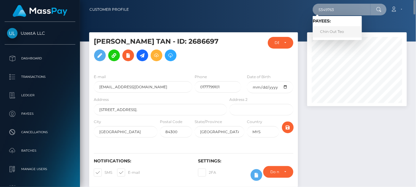
type input "5349763"
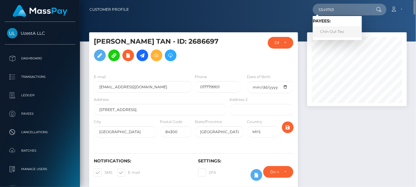
click at [332, 31] on link "Chin Out Teo" at bounding box center [337, 31] width 49 height 11
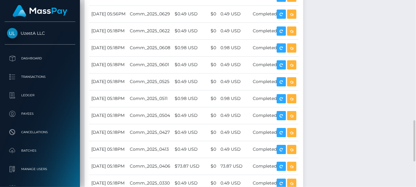
scroll to position [664, 0]
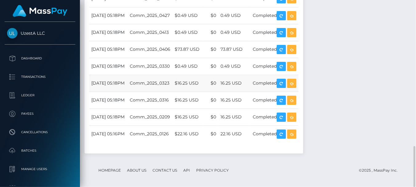
drag, startPoint x: 146, startPoint y: 75, endPoint x: 167, endPoint y: 87, distance: 23.7
click at [128, 75] on td "[DATE] 05:18PM" at bounding box center [108, 83] width 38 height 17
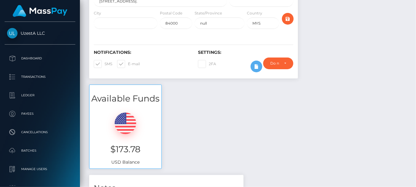
scroll to position [0, 0]
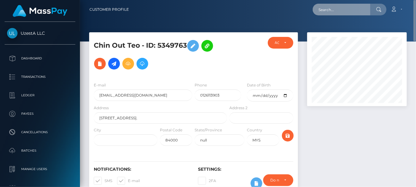
click at [333, 7] on input "text" at bounding box center [342, 10] width 58 height 12
paste input "9261318"
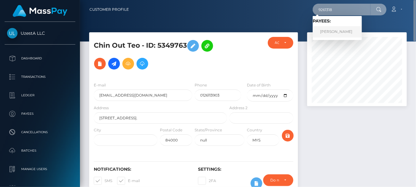
type input "9261318"
click at [337, 30] on link "Li Ping Lye" at bounding box center [337, 31] width 49 height 11
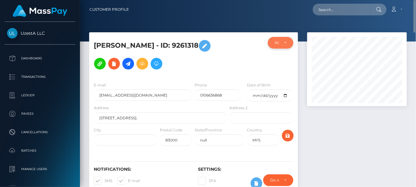
click at [275, 44] on div "ACTIVE" at bounding box center [277, 42] width 4 height 5
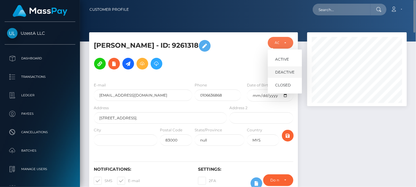
scroll to position [74, 100]
click at [288, 71] on span "DEACTIVE" at bounding box center [284, 73] width 19 height 6
select select "DEACTIVE"
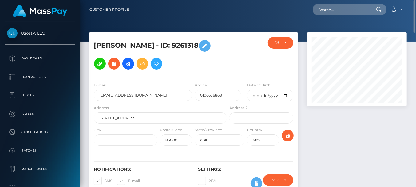
click at [137, 28] on div at bounding box center [248, 21] width 336 height 42
click at [153, 62] on icon at bounding box center [156, 64] width 7 height 8
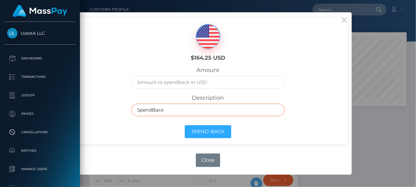
drag, startPoint x: 168, startPoint y: 107, endPoint x: 82, endPoint y: 108, distance: 86.4
click at [82, 110] on div "$164.25 USD Amount Description SpendBack Spend-Back" at bounding box center [208, 81] width 279 height 126
click at [216, 112] on input "text" at bounding box center [207, 110] width 153 height 13
type input "Frozen Balance as inactive"
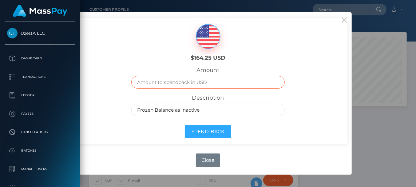
click at [163, 81] on input "text" at bounding box center [207, 82] width 153 height 13
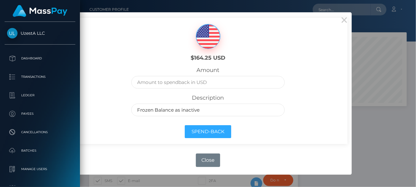
click at [197, 59] on h6 "$164.25 USD" at bounding box center [208, 58] width 68 height 7
drag, startPoint x: 193, startPoint y: 59, endPoint x: 211, endPoint y: 59, distance: 17.8
click at [211, 59] on h6 "$164.25 USD" at bounding box center [208, 58] width 68 height 7
copy h6 "164.25"
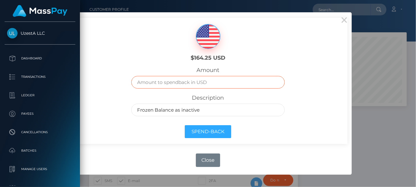
click at [191, 83] on input "text" at bounding box center [207, 82] width 153 height 13
paste input "164.25"
type input "164.25"
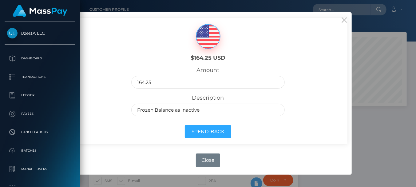
click at [143, 146] on div "× $164.25 USD Amount 164.25 Description Frozen Balance as inactive Spend-Back O…" at bounding box center [208, 93] width 288 height 162
click at [210, 130] on button "Spend-Back" at bounding box center [208, 131] width 46 height 13
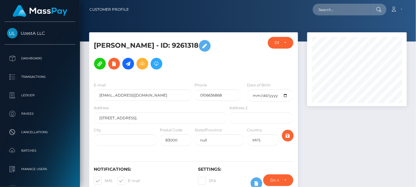
scroll to position [74, 100]
drag, startPoint x: 149, startPoint y: 24, endPoint x: 169, endPoint y: 23, distance: 19.1
click at [150, 24] on div at bounding box center [248, 21] width 336 height 42
click at [361, 7] on input "text" at bounding box center [342, 10] width 58 height 12
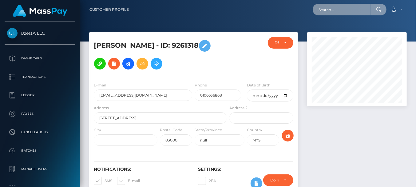
paste input "0200678"
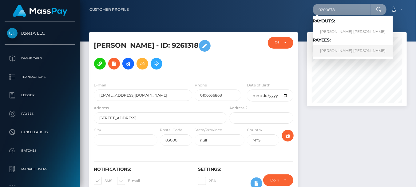
type input "0200678"
click at [337, 53] on link "[PERSON_NAME] [PERSON_NAME]" at bounding box center [353, 50] width 80 height 11
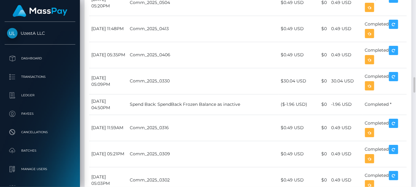
scroll to position [957, 0]
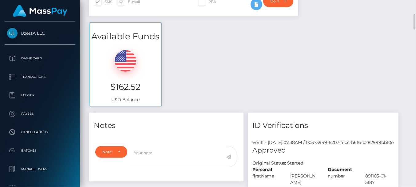
scroll to position [0, 0]
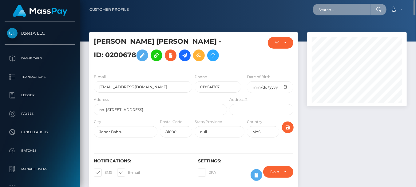
click at [339, 8] on input "text" at bounding box center [342, 10] width 58 height 12
paste input "8925312"
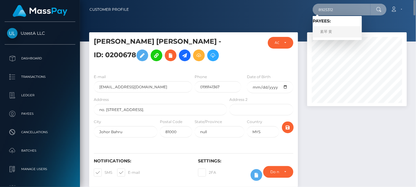
type input "8925312"
click at [332, 29] on link "素琴 黄" at bounding box center [337, 31] width 49 height 11
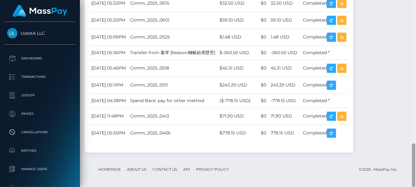
scroll to position [74, 100]
drag, startPoint x: 129, startPoint y: 98, endPoint x: 169, endPoint y: 128, distance: 50.5
click at [128, 98] on td "April 28, 2025 04:38PM" at bounding box center [108, 101] width 39 height 14
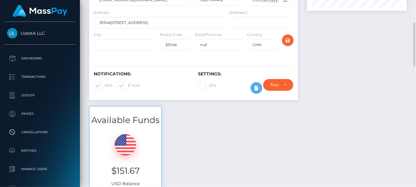
scroll to position [0, 0]
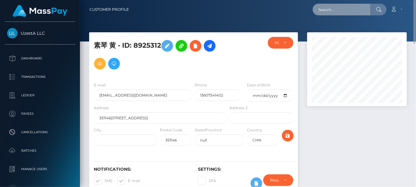
click at [353, 9] on input "text" at bounding box center [342, 10] width 58 height 12
paste input "5006827"
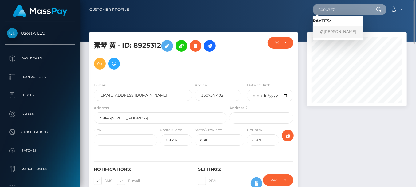
type input "5006827"
click at [330, 36] on link "名涛 邵" at bounding box center [338, 31] width 51 height 11
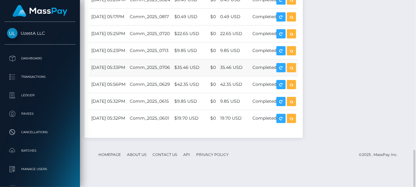
scroll to position [742, 0]
drag, startPoint x: 149, startPoint y: 93, endPoint x: 162, endPoint y: 103, distance: 17.3
click at [128, 93] on td "[DATE] 05:56PM" at bounding box center [108, 84] width 38 height 17
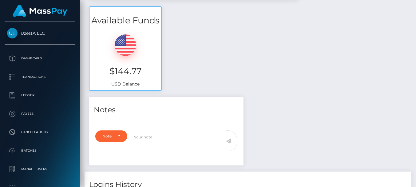
scroll to position [0, 0]
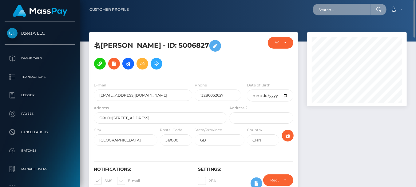
click at [349, 10] on input "text" at bounding box center [342, 10] width 58 height 12
paste input "8131479"
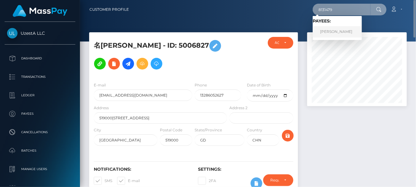
type input "8131479"
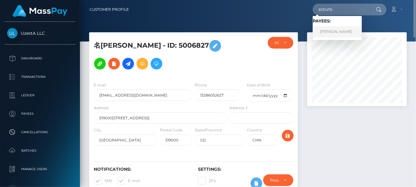
click at [340, 33] on link "[PERSON_NAME]" at bounding box center [337, 31] width 49 height 11
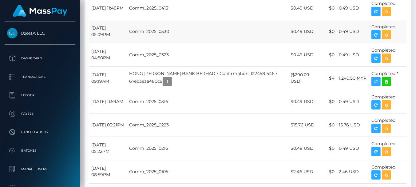
scroll to position [1162, 0]
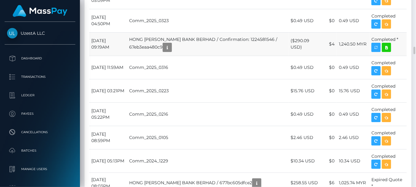
click at [163, 56] on td "HONG LEONG BANK BERHAD / Confirmation: 1224581546 / 67eb3eaa480c9" at bounding box center [208, 43] width 162 height 23
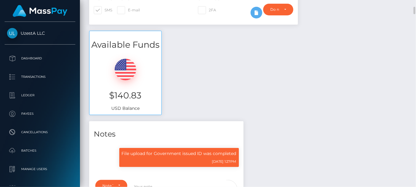
scroll to position [0, 0]
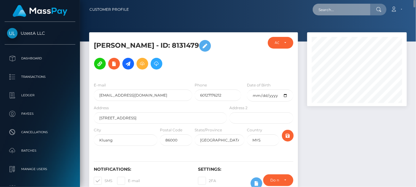
click at [345, 6] on input "text" at bounding box center [342, 10] width 58 height 12
paste input "7284755"
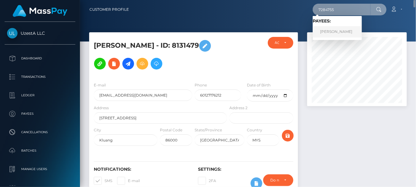
type input "7284755"
click at [341, 27] on link "金芳 杨" at bounding box center [337, 31] width 49 height 11
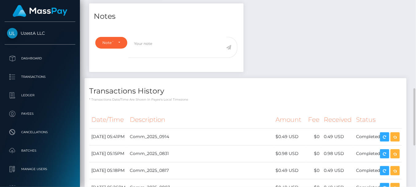
scroll to position [425, 0]
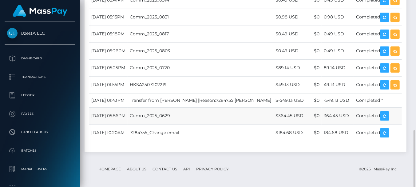
click at [128, 114] on td "[DATE] 05:56PM" at bounding box center [108, 115] width 38 height 17
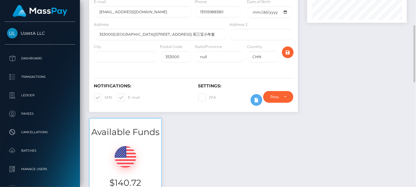
scroll to position [0, 0]
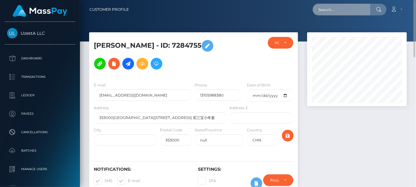
click at [346, 13] on input "text" at bounding box center [342, 10] width 58 height 12
paste input "9631151"
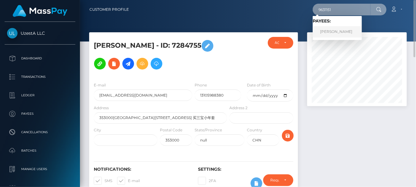
type input "9631151"
click at [345, 31] on link "[PERSON_NAME]" at bounding box center [337, 31] width 49 height 11
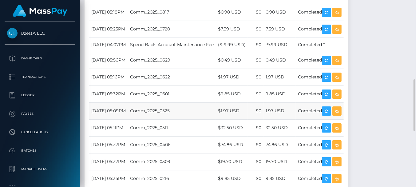
scroll to position [376, 0]
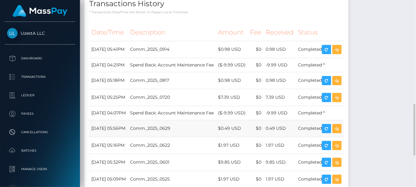
drag, startPoint x: 142, startPoint y: 118, endPoint x: 170, endPoint y: 124, distance: 28.6
click at [128, 120] on td "July 11, 2025 05:56PM" at bounding box center [108, 128] width 39 height 17
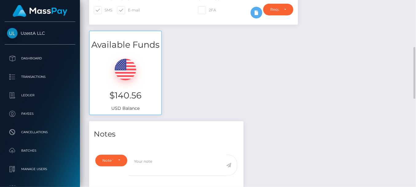
scroll to position [0, 0]
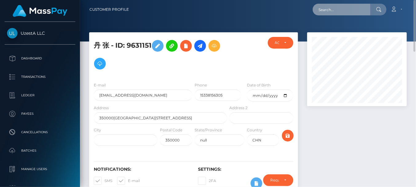
click at [355, 9] on input "text" at bounding box center [342, 10] width 58 height 12
paste input "9522205"
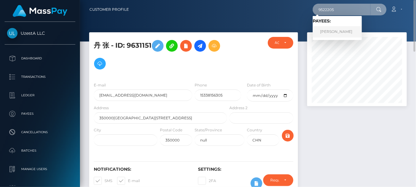
type input "9522205"
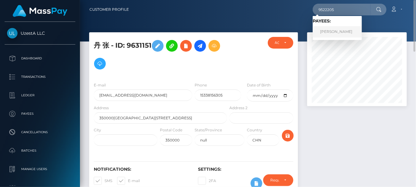
click at [343, 31] on link "绮嬋 陈" at bounding box center [337, 31] width 49 height 11
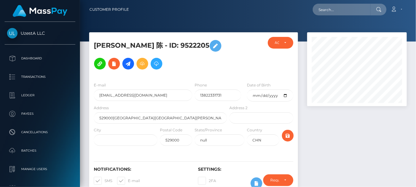
scroll to position [74, 100]
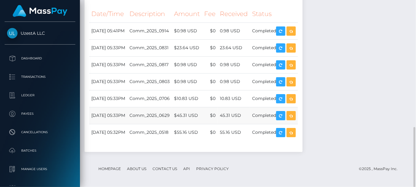
drag, startPoint x: 152, startPoint y: 81, endPoint x: 237, endPoint y: 110, distance: 90.4
click at [127, 81] on td "September 19, 2025 05:33PM" at bounding box center [108, 81] width 38 height 17
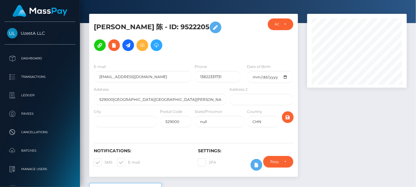
scroll to position [0, 0]
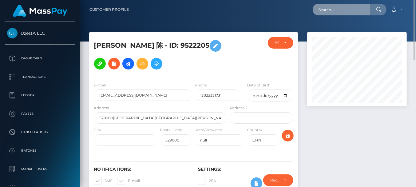
click at [328, 9] on input "text" at bounding box center [342, 10] width 58 height 12
paste input "4896163"
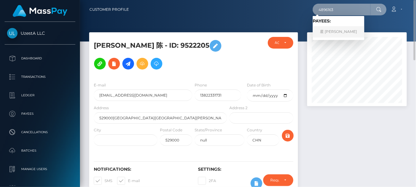
type input "4896163"
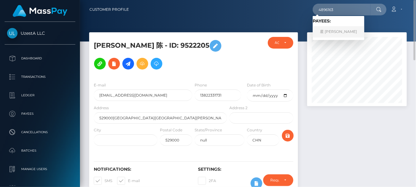
click at [331, 31] on link "星 刘" at bounding box center [339, 31] width 52 height 11
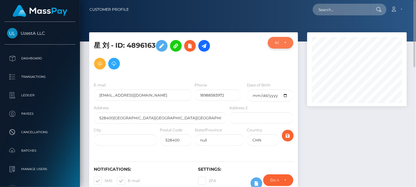
click at [280, 42] on div "ACTIVE" at bounding box center [280, 42] width 11 height 5
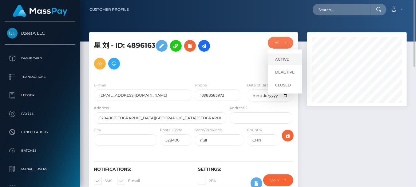
scroll to position [74, 100]
drag, startPoint x: 279, startPoint y: 82, endPoint x: 112, endPoint y: 89, distance: 167.2
click at [279, 83] on span "CLOSED" at bounding box center [283, 85] width 16 height 6
select select "CLOSED"
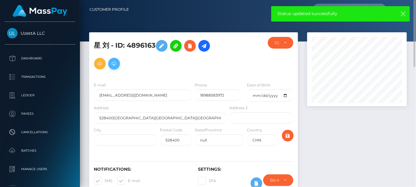
click at [114, 65] on icon at bounding box center [113, 64] width 7 height 8
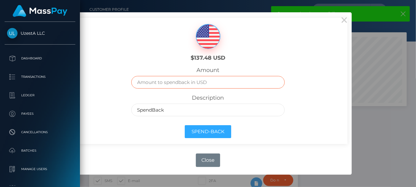
click at [193, 81] on input "text" at bounding box center [207, 82] width 153 height 13
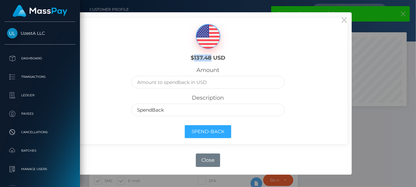
drag, startPoint x: 194, startPoint y: 59, endPoint x: 206, endPoint y: 66, distance: 14.6
click at [211, 60] on h6 "$137.48 USD" at bounding box center [208, 58] width 68 height 7
copy h6 "137.48"
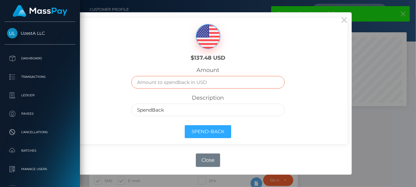
click at [192, 83] on input "text" at bounding box center [207, 82] width 153 height 13
paste input "137.48"
type input "137.48"
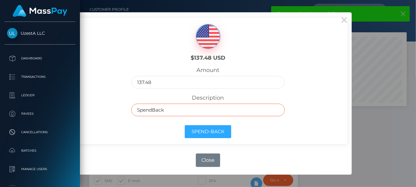
drag, startPoint x: 153, startPoint y: 105, endPoint x: 111, endPoint y: 106, distance: 41.6
click at [111, 106] on div "$137.48 USD Amount 137.48 Description SpendBack Spend-Back" at bounding box center [208, 81] width 279 height 126
click at [207, 101] on label "Description" at bounding box center [208, 97] width 32 height 7
click at [207, 109] on input "text" at bounding box center [207, 110] width 153 height 13
type input "Transfer to LLC"
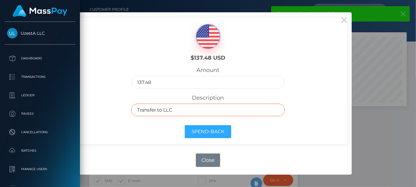
drag, startPoint x: 186, startPoint y: 112, endPoint x: 108, endPoint y: 113, distance: 78.8
click at [108, 113] on div "$137.48 USD Amount 137.48 Description Transfer to LLC Spend-Back" at bounding box center [208, 81] width 279 height 126
drag, startPoint x: 168, startPoint y: 109, endPoint x: 170, endPoint y: 104, distance: 5.0
click at [168, 108] on input "text" at bounding box center [207, 110] width 153 height 13
type input "Frozen Balance as inactive"
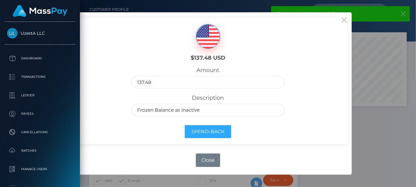
click at [112, 133] on div "$137.48 USD Amount 137.48 Description Frozen Balance as inactive Spend-Back" at bounding box center [208, 81] width 279 height 126
click at [201, 133] on button "Spend-Back" at bounding box center [208, 131] width 46 height 13
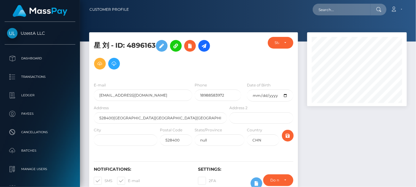
scroll to position [74, 100]
drag, startPoint x: 130, startPoint y: 22, endPoint x: 148, endPoint y: 28, distance: 19.4
click at [130, 22] on div at bounding box center [248, 21] width 336 height 42
click at [328, 13] on input "text" at bounding box center [342, 10] width 58 height 12
paste input "8167237"
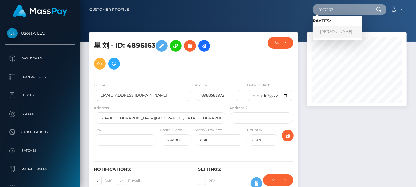
type input "8167237"
click at [334, 37] on link "[PERSON_NAME]" at bounding box center [337, 31] width 49 height 11
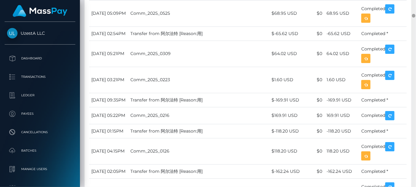
scroll to position [74, 100]
drag, startPoint x: 154, startPoint y: 104, endPoint x: 159, endPoint y: 104, distance: 5.2
click at [154, 93] on td "Comm_2025_0223" at bounding box center [198, 80] width 141 height 26
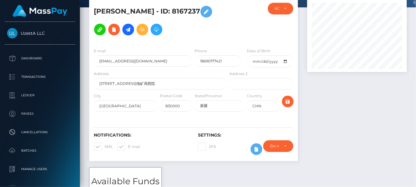
scroll to position [0, 0]
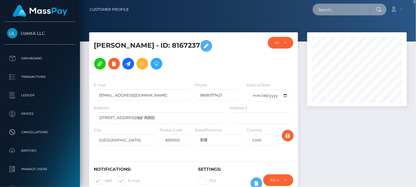
click at [351, 6] on input "text" at bounding box center [342, 10] width 58 height 12
paste input "0920516"
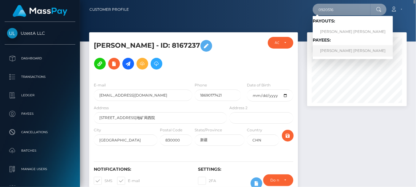
type input "0920516"
click at [326, 50] on link "曉斌 詹" at bounding box center [353, 50] width 80 height 11
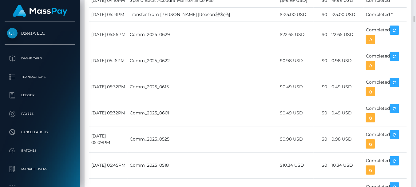
scroll to position [342, 0]
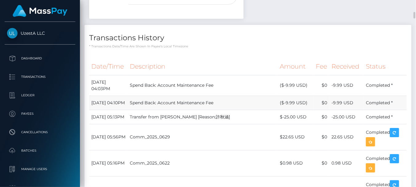
click at [125, 96] on td "August 1, 2025 04:10PM" at bounding box center [108, 103] width 38 height 14
click at [158, 124] on td "Comm_2025_0629" at bounding box center [203, 137] width 150 height 26
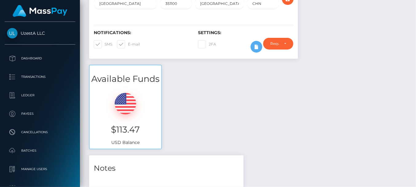
scroll to position [0, 0]
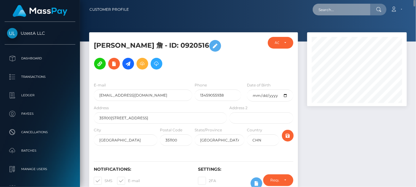
click at [330, 6] on input "text" at bounding box center [342, 10] width 58 height 12
paste input "8480288"
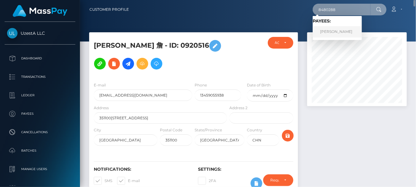
type input "8480288"
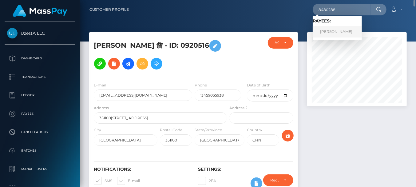
click at [328, 33] on link "建芳 霍" at bounding box center [337, 31] width 49 height 11
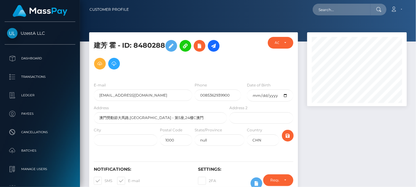
scroll to position [74, 100]
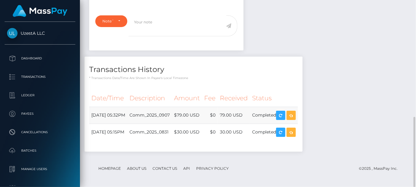
click at [172, 107] on td "Comm_2025_0907" at bounding box center [149, 115] width 45 height 17
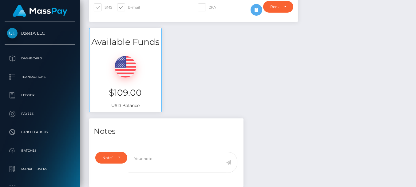
scroll to position [0, 0]
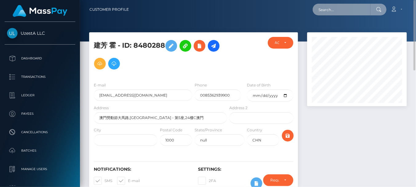
click at [346, 15] on input "text" at bounding box center [342, 10] width 58 height 12
paste input "1149585"
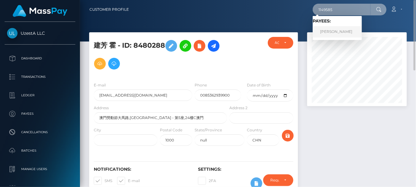
type input "1149585"
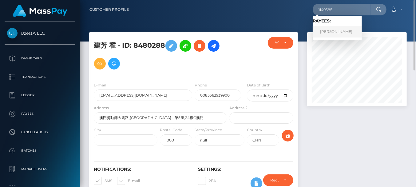
click at [339, 34] on link "[PERSON_NAME]" at bounding box center [337, 31] width 49 height 11
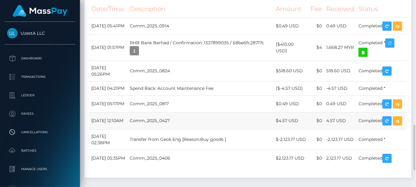
scroll to position [548, 0]
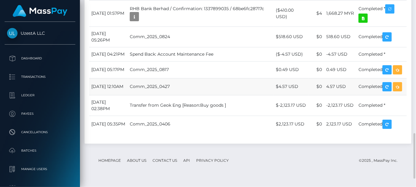
click at [128, 95] on td "[DATE] 12:10AM" at bounding box center [108, 86] width 38 height 17
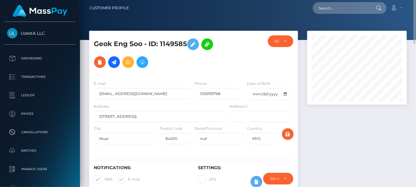
scroll to position [0, 0]
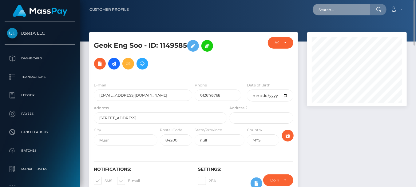
click at [340, 13] on input "text" at bounding box center [342, 10] width 58 height 12
paste input "1712772"
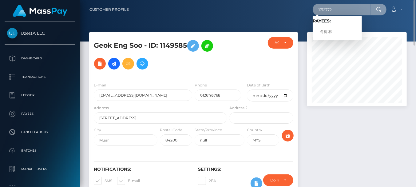
type input "1712772"
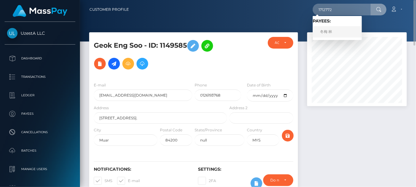
click at [334, 31] on link "冬梅 林" at bounding box center [337, 31] width 49 height 11
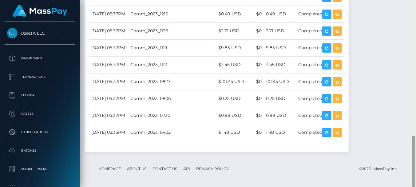
scroll to position [74, 100]
click at [128, 94] on td "[DATE] 05:37PM" at bounding box center [108, 98] width 39 height 17
drag, startPoint x: 138, startPoint y: 103, endPoint x: 172, endPoint y: 103, distance: 34.1
click at [128, 103] on td "[DATE] 05:37PM" at bounding box center [108, 98] width 39 height 17
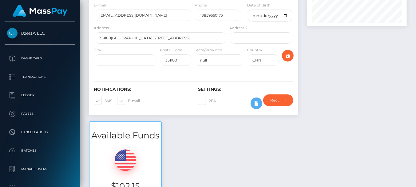
scroll to position [0, 0]
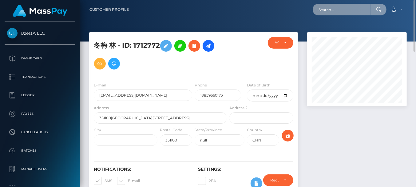
click at [326, 10] on input "text" at bounding box center [342, 10] width 58 height 12
paste input "2063929"
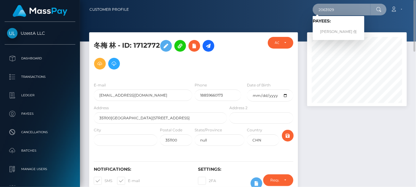
type input "2063929"
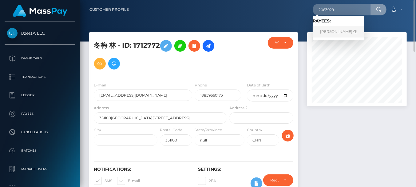
click at [335, 30] on link "[PERSON_NAME] 任" at bounding box center [339, 31] width 52 height 11
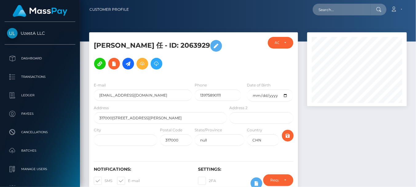
scroll to position [74, 100]
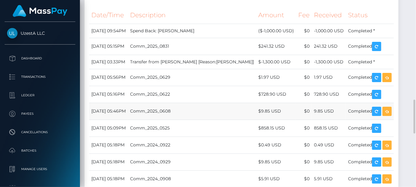
click at [128, 103] on td "June 20, 2025 05:46PM" at bounding box center [108, 111] width 39 height 17
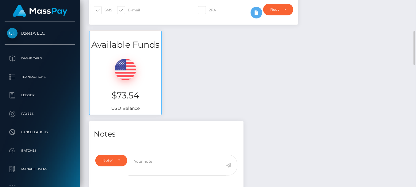
scroll to position [0, 0]
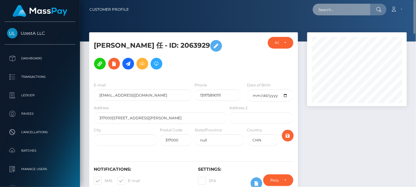
click at [330, 13] on input "text" at bounding box center [342, 10] width 58 height 12
paste input "3865694"
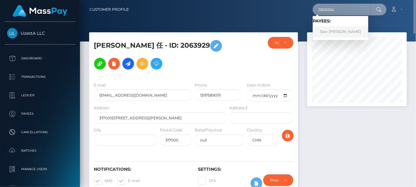
type input "3865694"
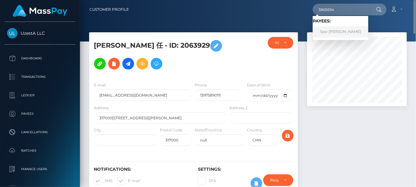
click at [331, 28] on link "Saw Min Lai" at bounding box center [341, 31] width 56 height 11
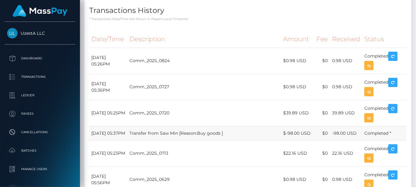
scroll to position [506, 0]
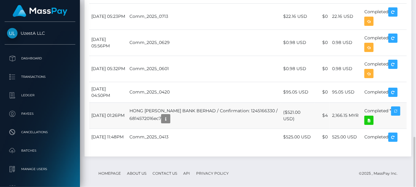
click at [150, 102] on td "HONG LEONG BANK BERHAD / Confirmation: 1245166330 / 6814572016ec7" at bounding box center [204, 115] width 154 height 26
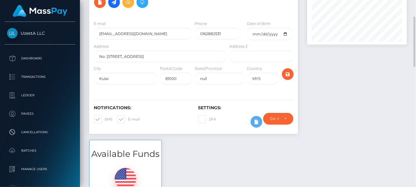
scroll to position [0, 0]
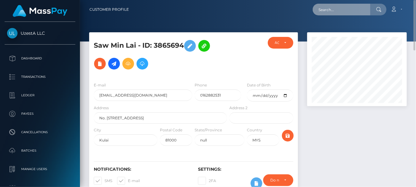
click at [346, 14] on input "text" at bounding box center [342, 10] width 58 height 12
paste input "9876958"
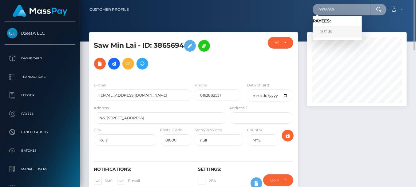
type input "9876958"
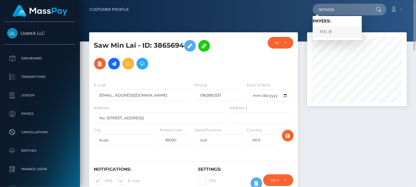
click at [338, 30] on link "秋红 林" at bounding box center [337, 31] width 49 height 11
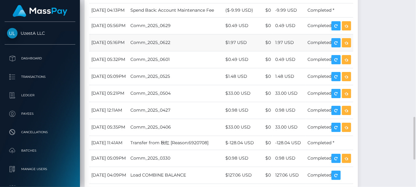
scroll to position [444, 0]
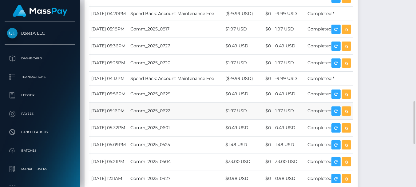
drag, startPoint x: 140, startPoint y: 106, endPoint x: 144, endPoint y: 107, distance: 4.1
click at [128, 106] on td "[DATE] 05:16PM" at bounding box center [108, 110] width 39 height 17
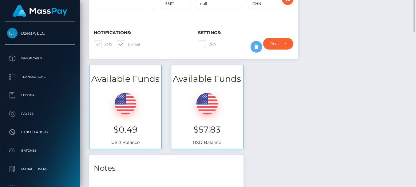
scroll to position [0, 0]
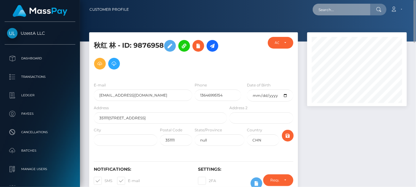
click at [337, 7] on input "text" at bounding box center [342, 10] width 58 height 12
paste input "0912613"
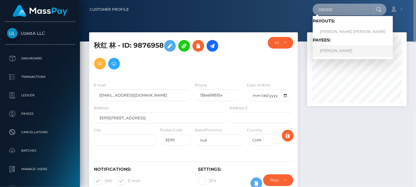
type input "0912613"
click at [330, 48] on link "[PERSON_NAME]" at bounding box center [353, 50] width 80 height 11
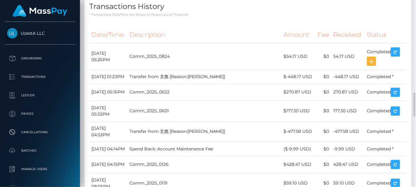
scroll to position [820, 0]
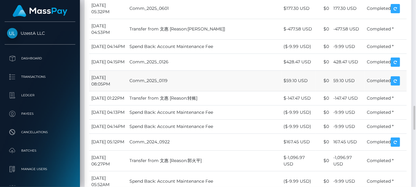
click at [141, 91] on td "Comm_2025_0119" at bounding box center [204, 80] width 154 height 21
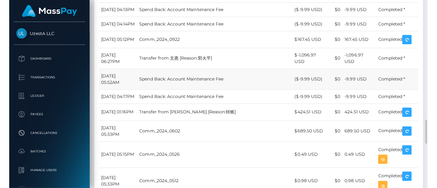
scroll to position [854, 0]
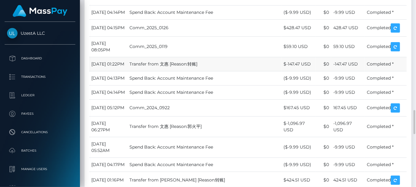
click at [127, 71] on td "January 14, 2025 01:22PM" at bounding box center [108, 64] width 38 height 14
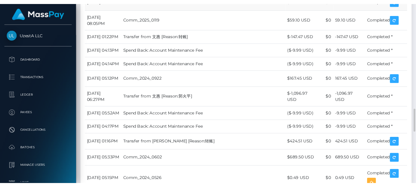
scroll to position [307532, 307505]
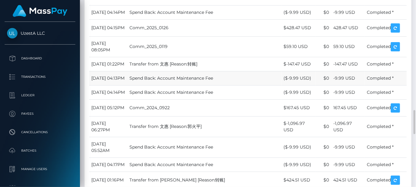
click at [127, 85] on td "January 1, 2025 04:13PM" at bounding box center [108, 78] width 38 height 14
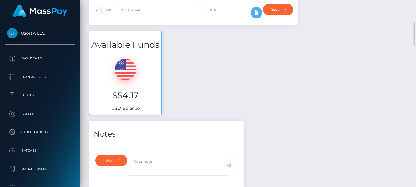
scroll to position [0, 0]
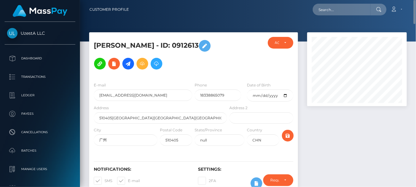
drag, startPoint x: 137, startPoint y: 67, endPoint x: 170, endPoint y: 67, distance: 33.5
click at [137, 67] on h5 "文惠 杨 - ID: 0912613" at bounding box center [159, 55] width 130 height 36
click at [356, 10] on input "text" at bounding box center [342, 10] width 58 height 12
paste input "4319463"
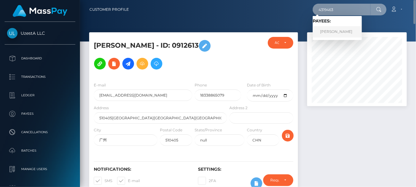
type input "4319463"
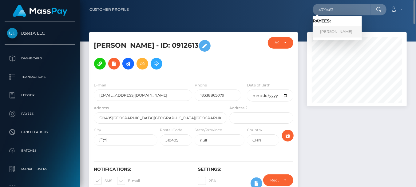
click at [332, 32] on link "shee hui Tan" at bounding box center [337, 31] width 49 height 11
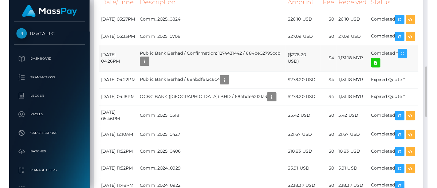
scroll to position [74, 100]
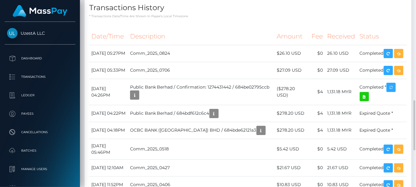
drag, startPoint x: 112, startPoint y: 53, endPoint x: 211, endPoint y: 27, distance: 102.0
click at [112, 53] on td "[DATE] 05:27PM" at bounding box center [108, 53] width 39 height 17
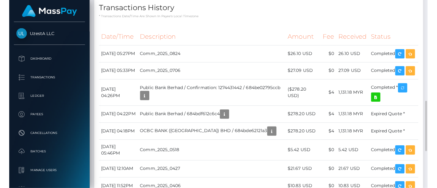
scroll to position [74, 107]
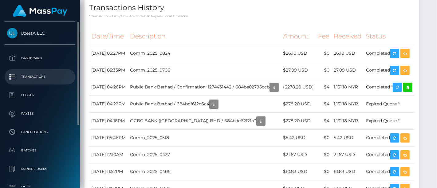
click at [41, 78] on p "Transactions" at bounding box center [40, 76] width 66 height 9
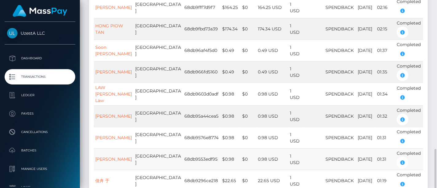
scroll to position [191, 0]
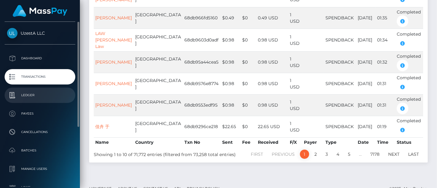
click at [35, 98] on p "Ledger" at bounding box center [40, 95] width 66 height 9
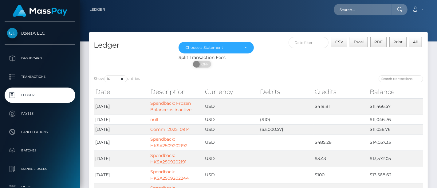
scroll to position [101, 0]
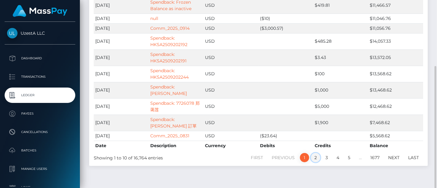
click at [317, 153] on link "2" at bounding box center [315, 157] width 9 height 9
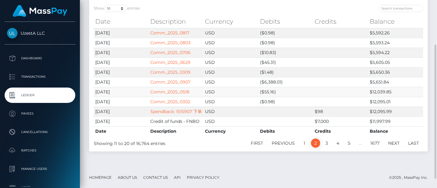
scroll to position [67, 0]
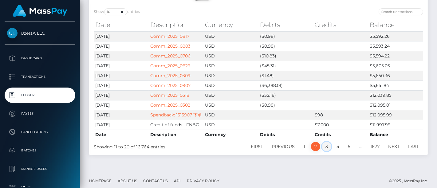
click at [329, 151] on link "3" at bounding box center [326, 146] width 9 height 9
